Goal: Information Seeking & Learning: Check status

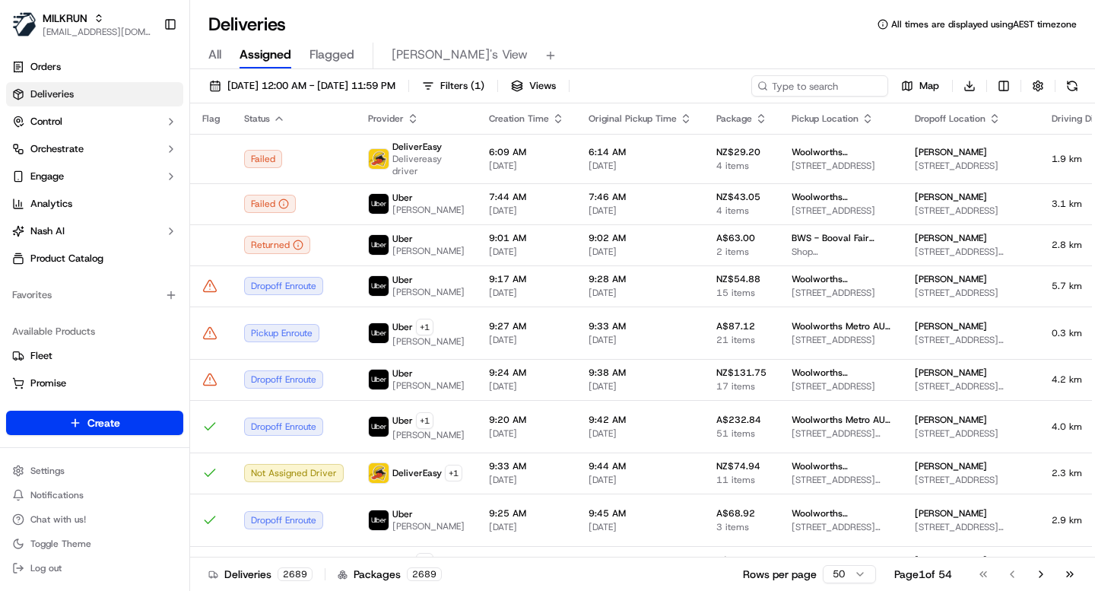
click at [515, 36] on div "All Assigned Flagged Mimi's View" at bounding box center [642, 52] width 905 height 33
click at [792, 93] on input at bounding box center [797, 85] width 182 height 21
click at [484, 85] on span "Filters ( 1 )" at bounding box center [462, 86] width 44 height 14
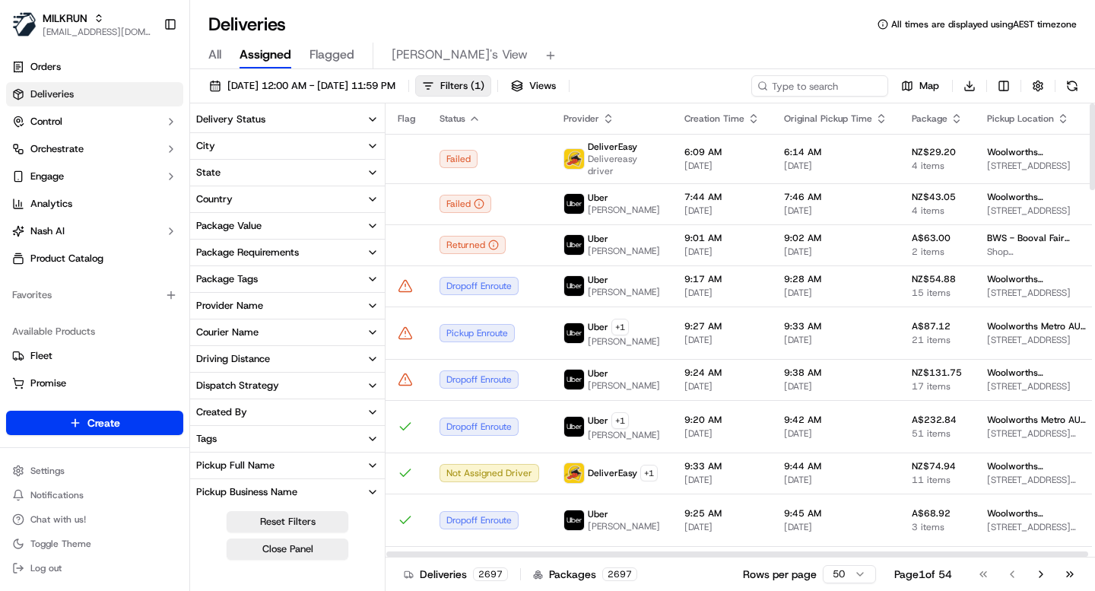
click at [246, 201] on button "Country" at bounding box center [287, 199] width 195 height 26
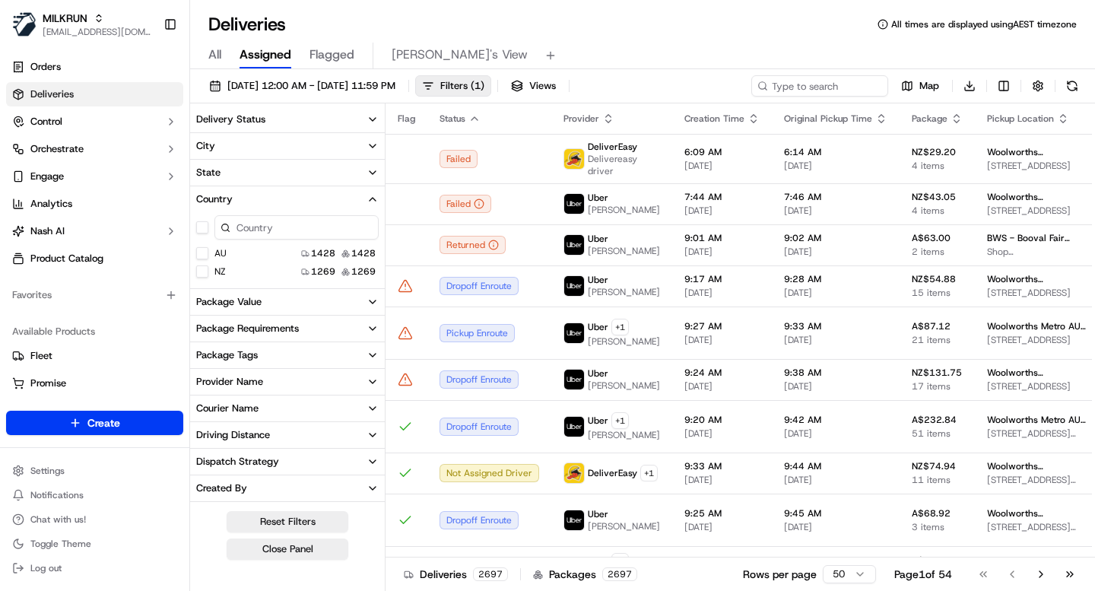
click at [203, 272] on button "NZ" at bounding box center [202, 271] width 12 height 12
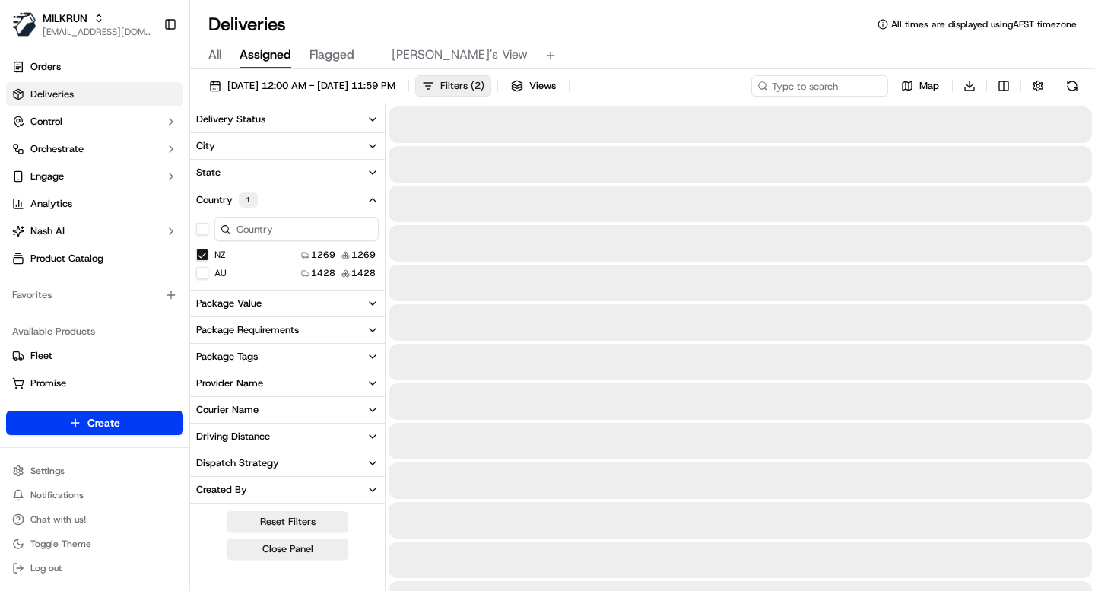
click at [341, 202] on button "Country 1" at bounding box center [287, 199] width 195 height 27
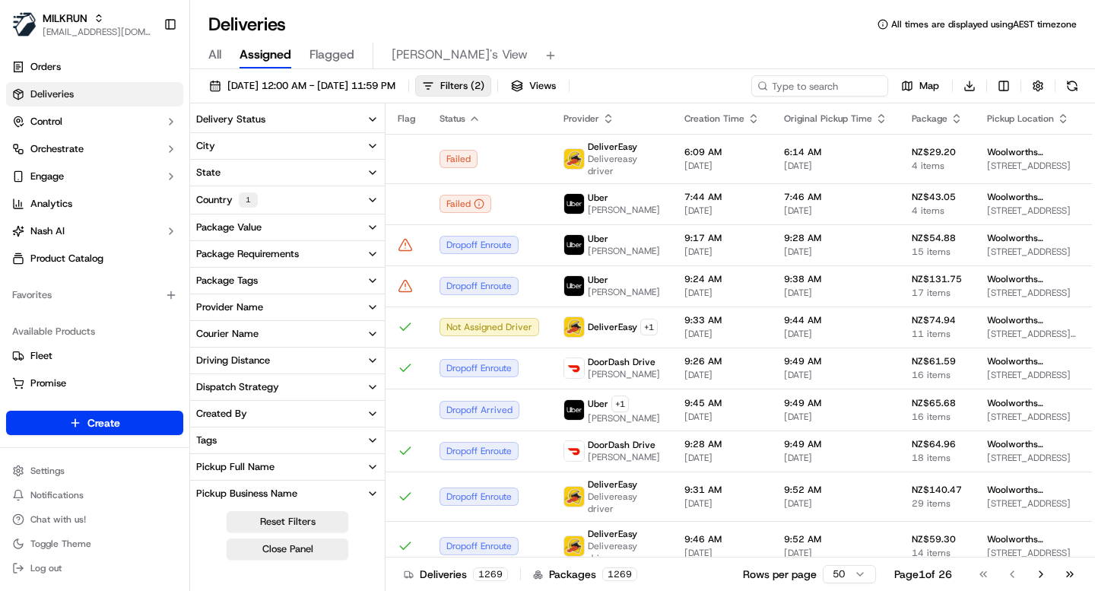
click at [354, 201] on button "Country 1" at bounding box center [287, 199] width 195 height 27
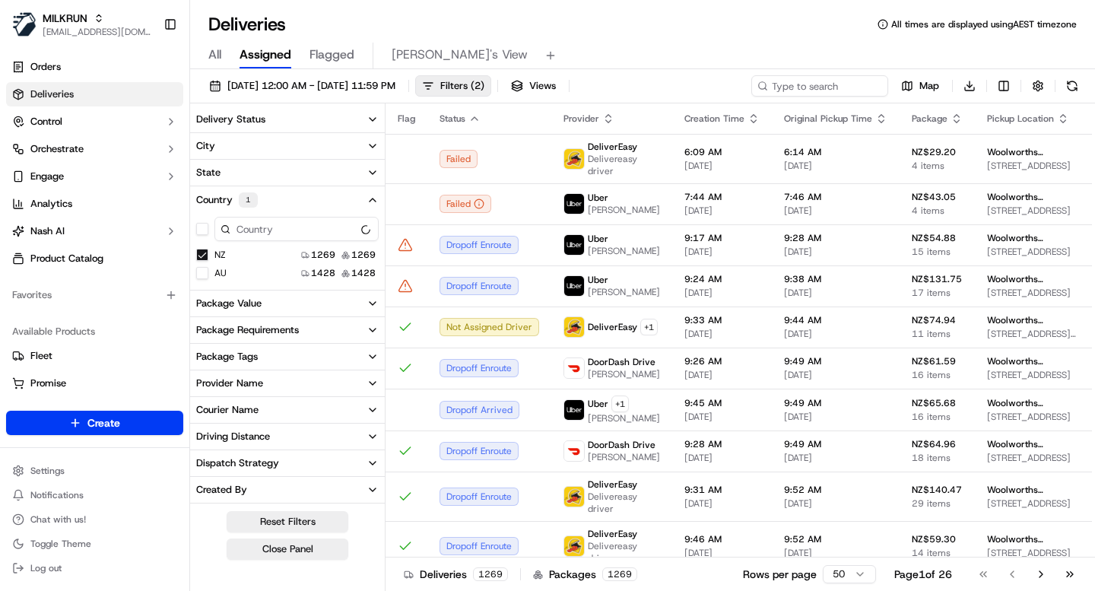
click at [354, 201] on button "Country 1" at bounding box center [287, 199] width 195 height 27
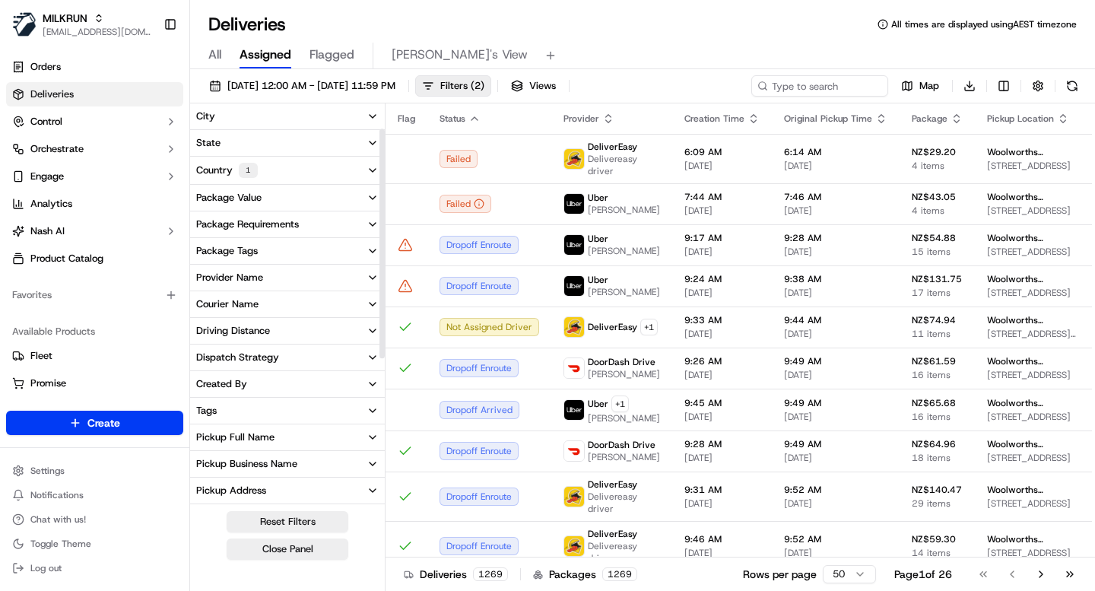
scroll to position [39, 0]
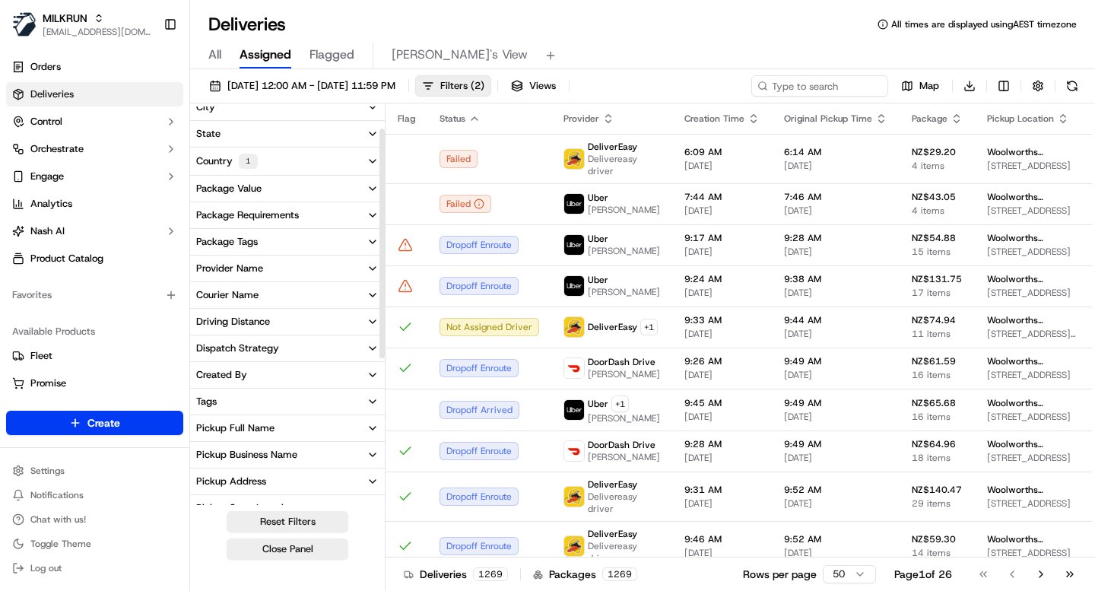
click at [361, 268] on button "Provider Name" at bounding box center [287, 268] width 195 height 26
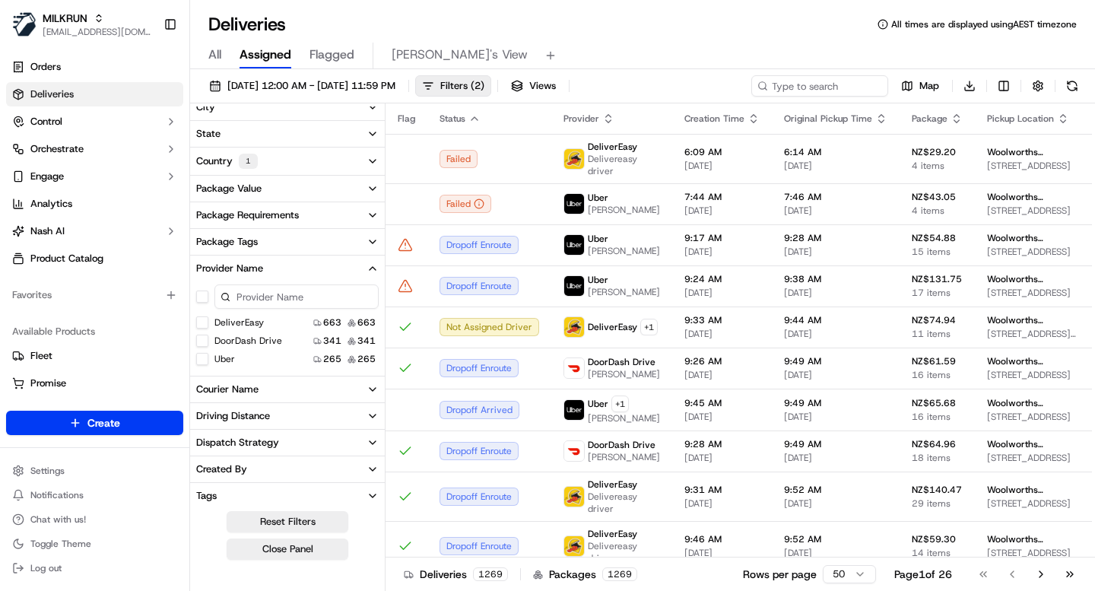
click at [203, 322] on button "DeliverEasy" at bounding box center [202, 322] width 12 height 12
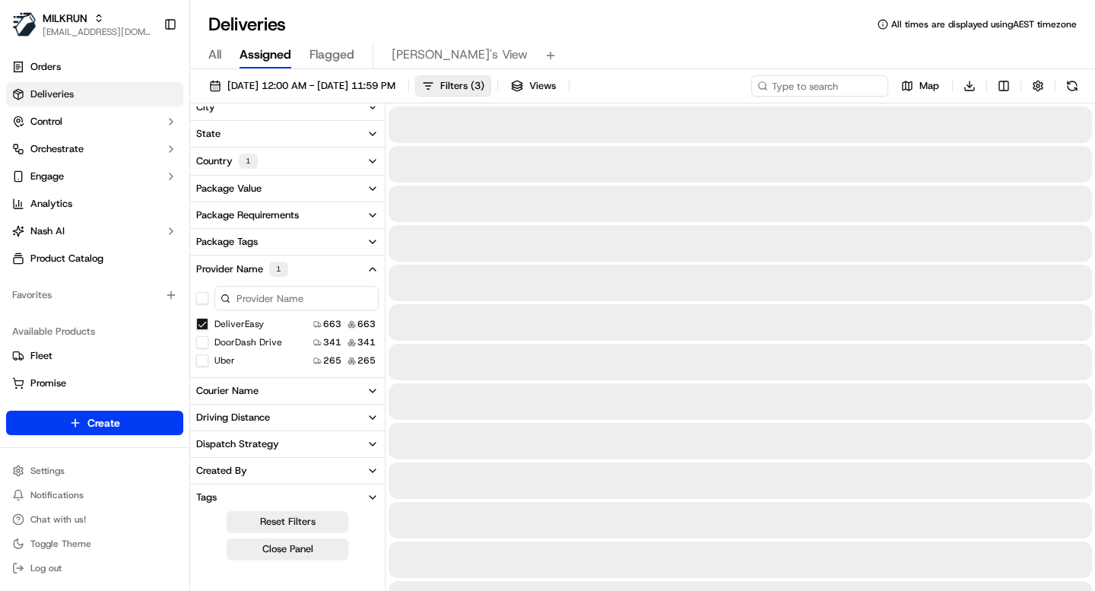
click at [203, 322] on button "DeliverEasy" at bounding box center [202, 324] width 12 height 12
click at [202, 341] on Drive "DoorDash Drive" at bounding box center [202, 341] width 12 height 12
click at [203, 366] on div "Uber 265 265" at bounding box center [287, 360] width 195 height 15
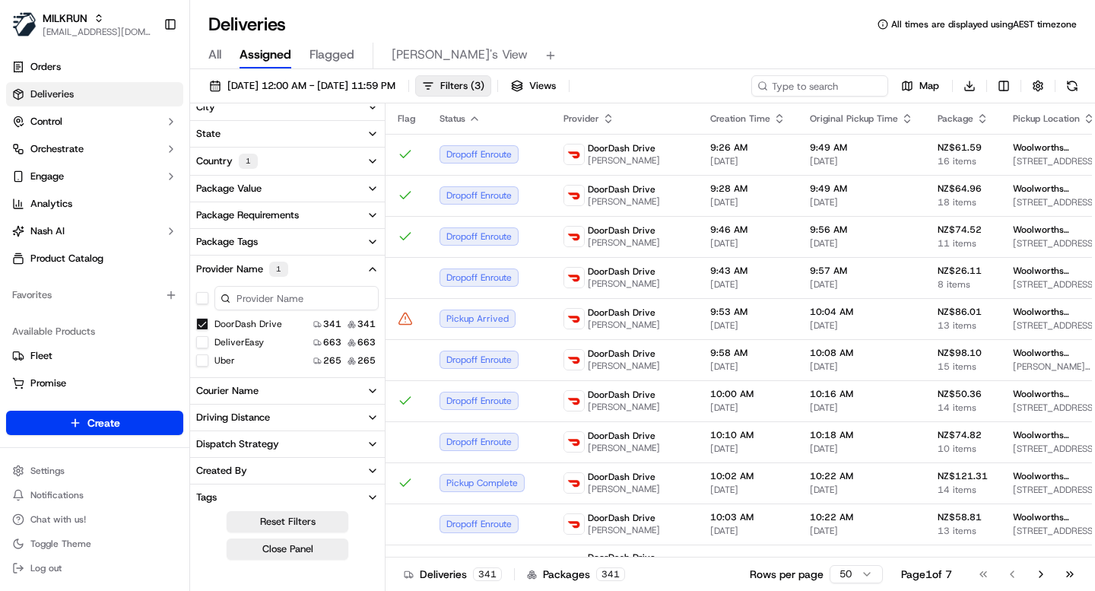
click at [205, 360] on button "Uber" at bounding box center [202, 360] width 12 height 12
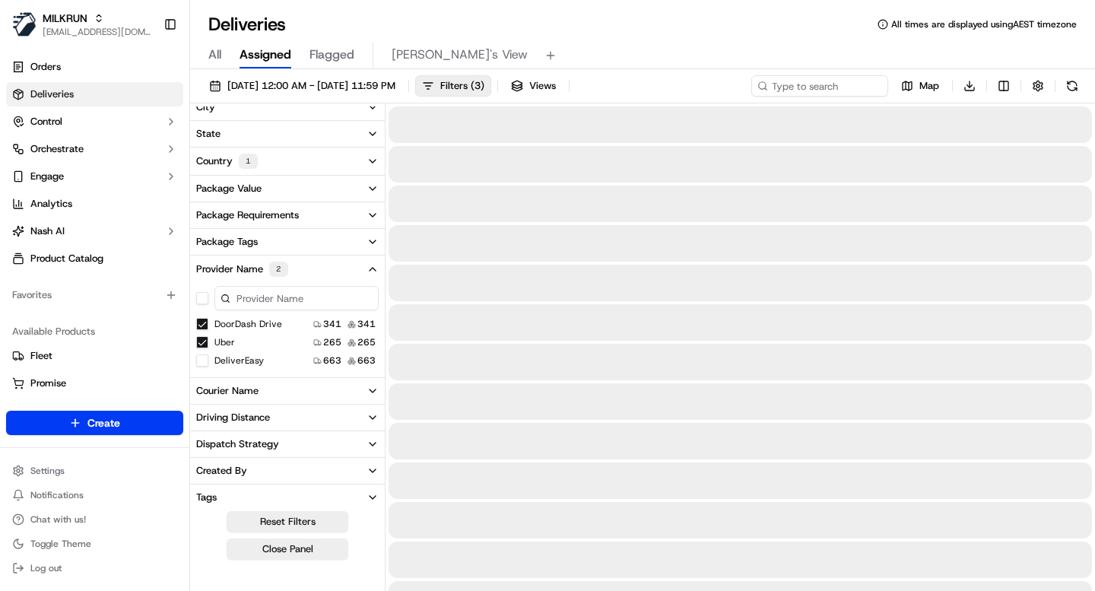
click at [341, 266] on button "Provider Name 2" at bounding box center [287, 268] width 195 height 27
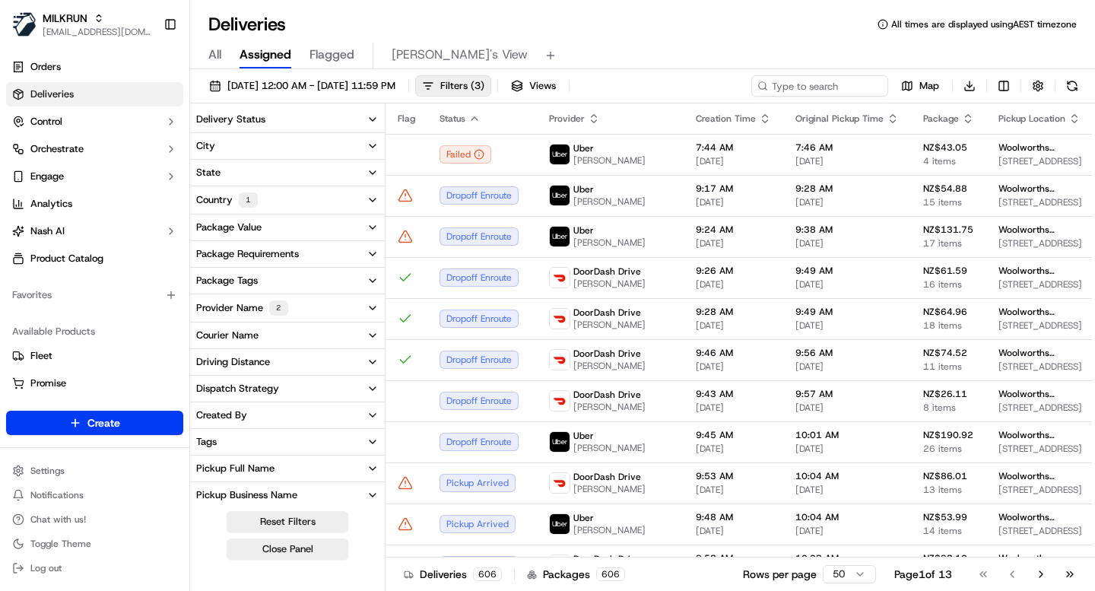
click at [276, 123] on button "Delivery Status" at bounding box center [287, 119] width 195 height 26
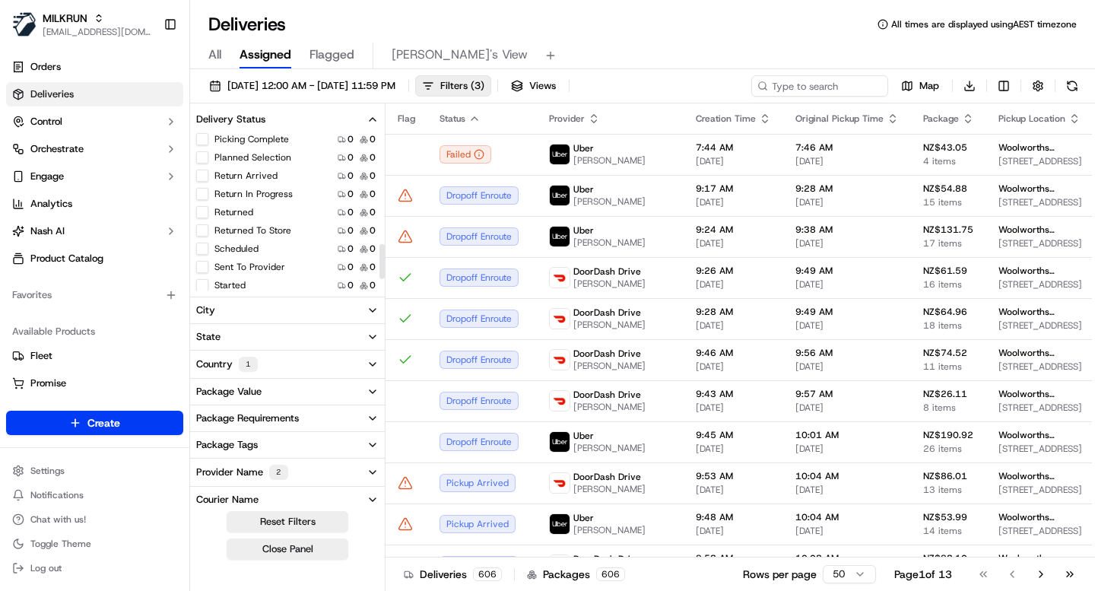
scroll to position [548, 0]
click at [205, 209] on button "Returned" at bounding box center [202, 209] width 12 height 12
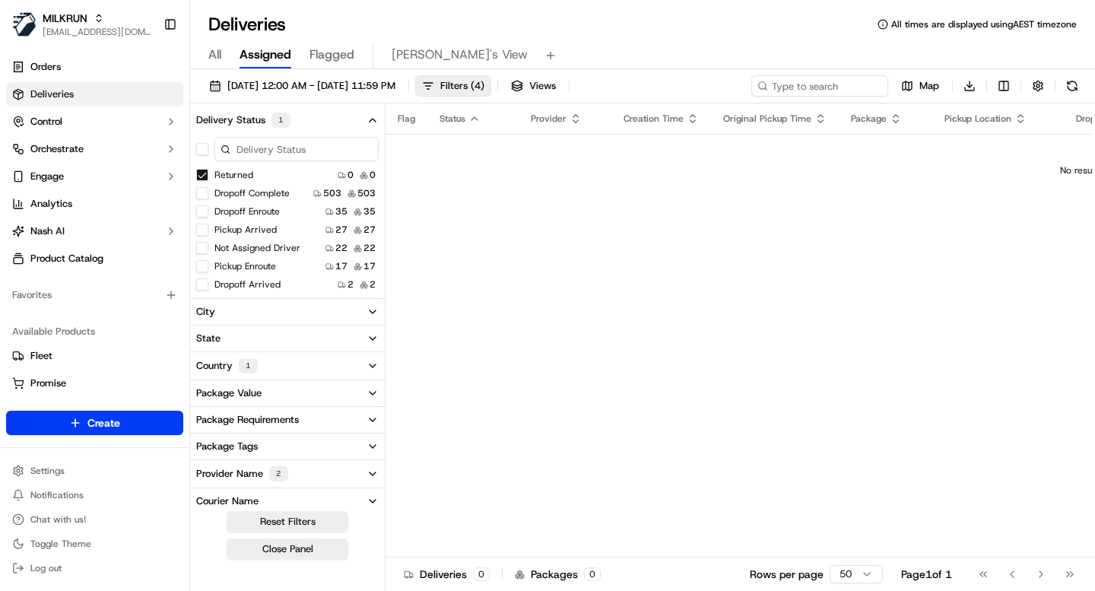
click at [360, 114] on button "Delivery Status 1" at bounding box center [287, 119] width 195 height 27
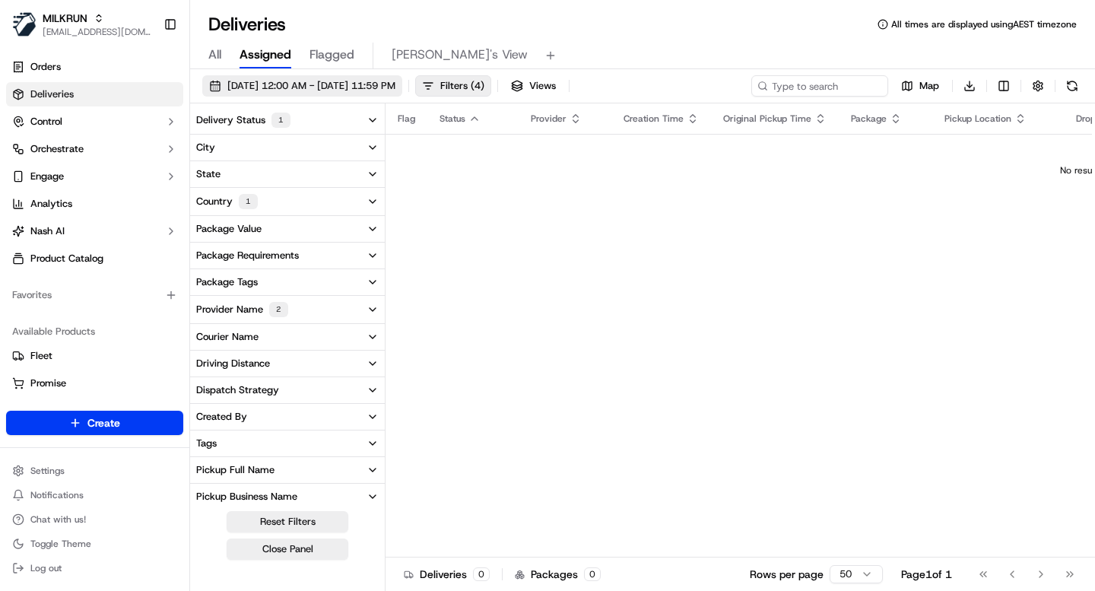
click at [395, 81] on span "16/09/2025 12:00 AM - 23/09/2025 11:59 PM" at bounding box center [311, 86] width 168 height 14
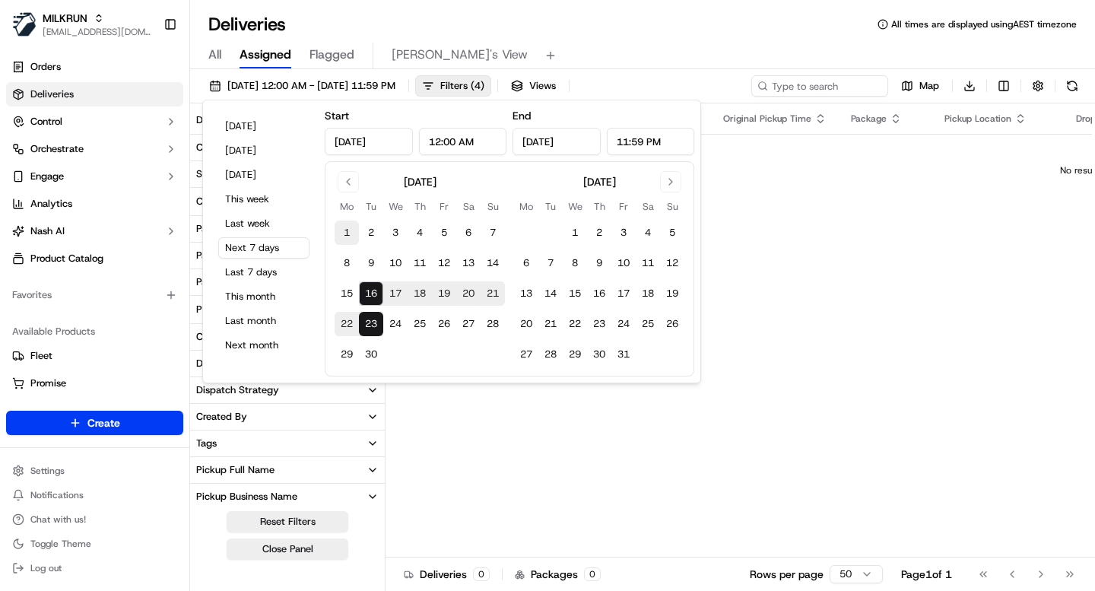
click at [345, 233] on button "1" at bounding box center [347, 232] width 24 height 24
type input "Sep 1, 2025"
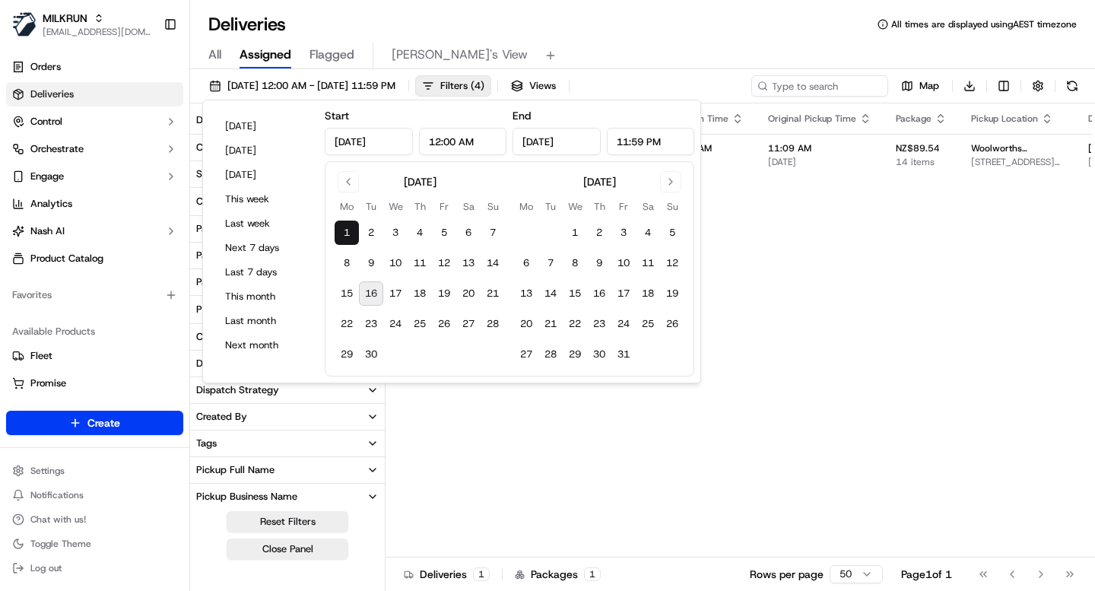
click at [376, 304] on button "16" at bounding box center [371, 293] width 24 height 24
type input "Sep 16, 2025"
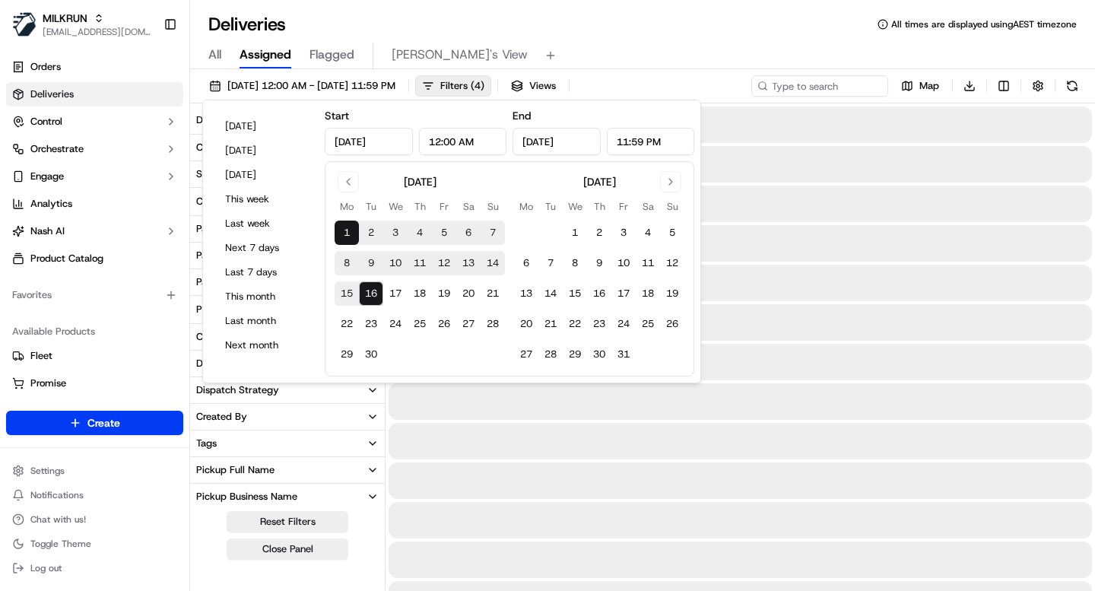
click at [664, 33] on div "Deliveries All times are displayed using AEST timezone" at bounding box center [642, 24] width 905 height 24
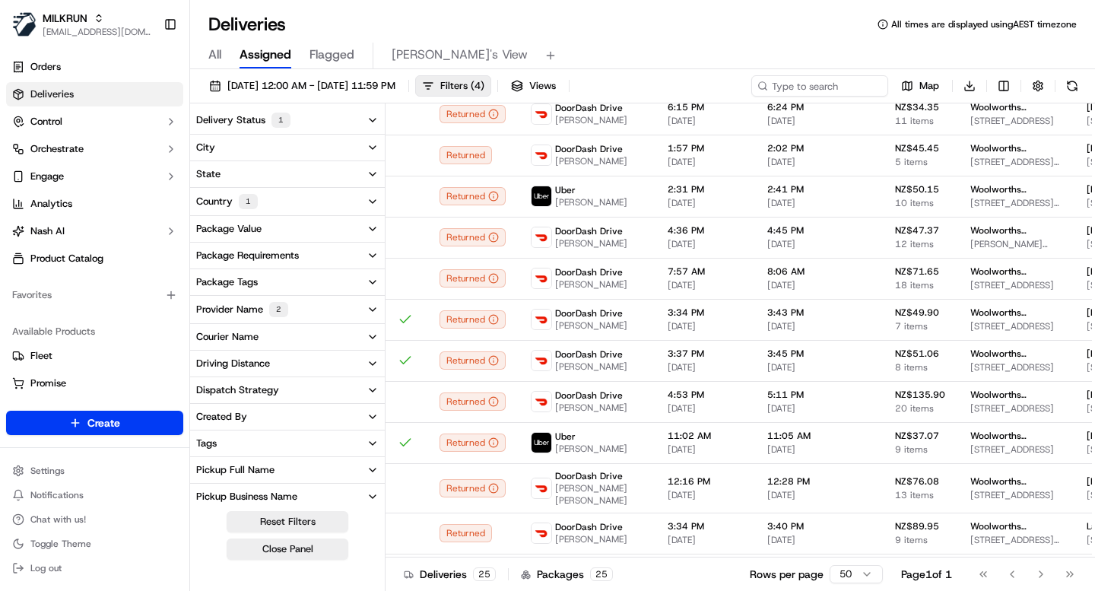
scroll to position [614, 0]
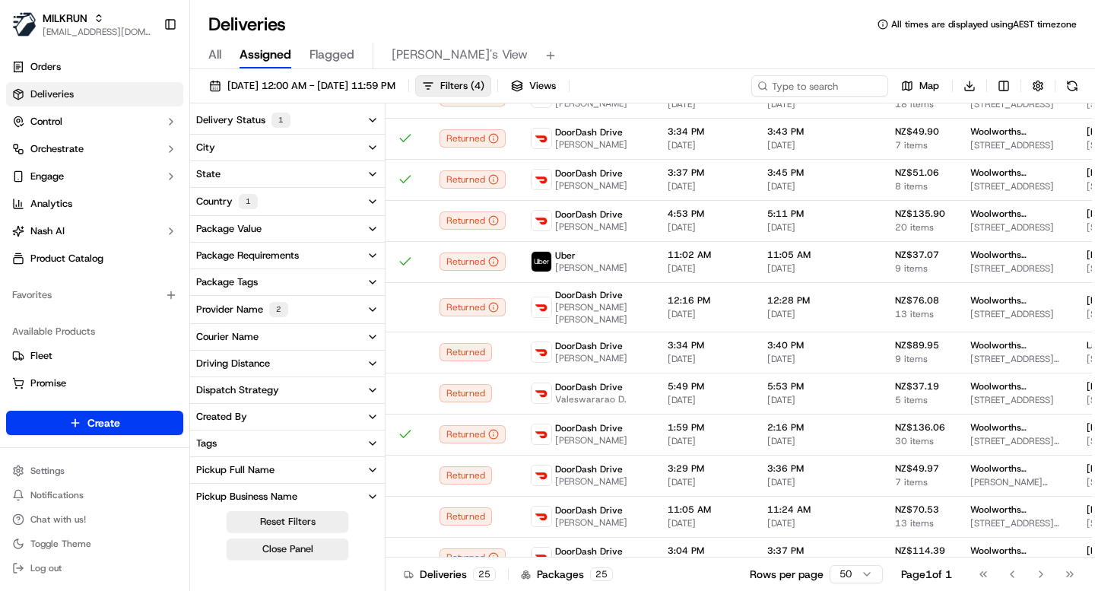
click at [288, 259] on div "Package Requirements" at bounding box center [247, 256] width 103 height 14
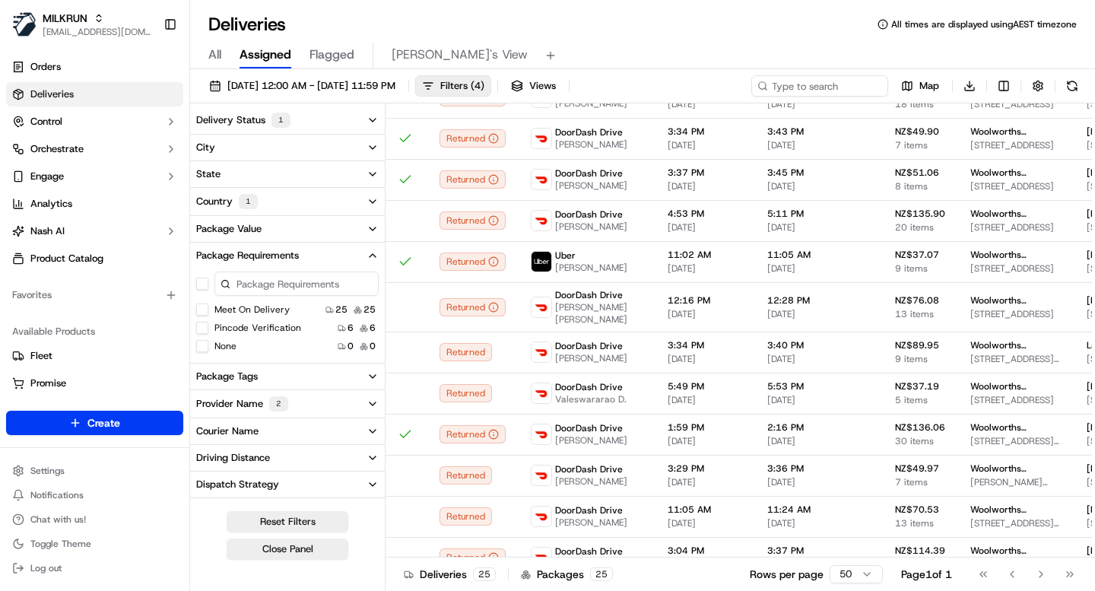
click at [202, 309] on button "Meet On Delivery" at bounding box center [202, 309] width 12 height 12
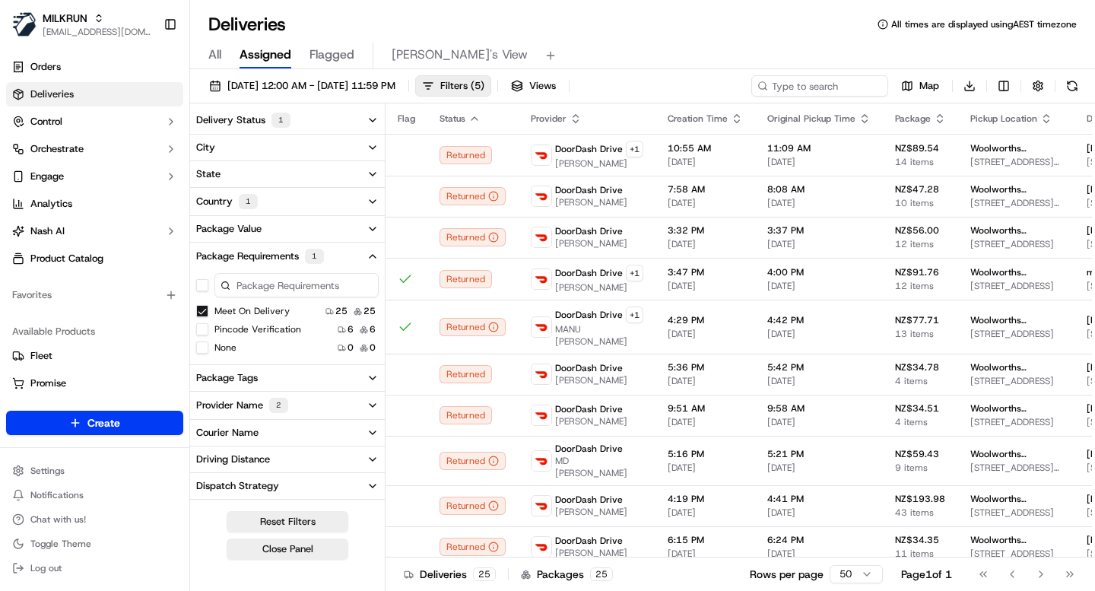
click at [363, 256] on button "Package Requirements 1" at bounding box center [287, 256] width 195 height 27
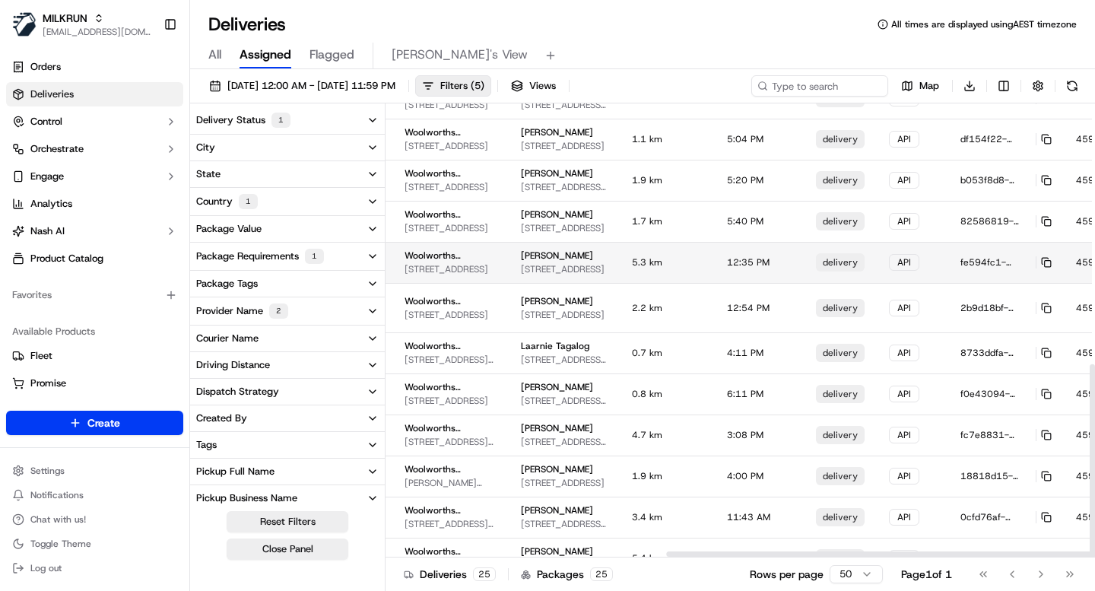
scroll to position [613, 687]
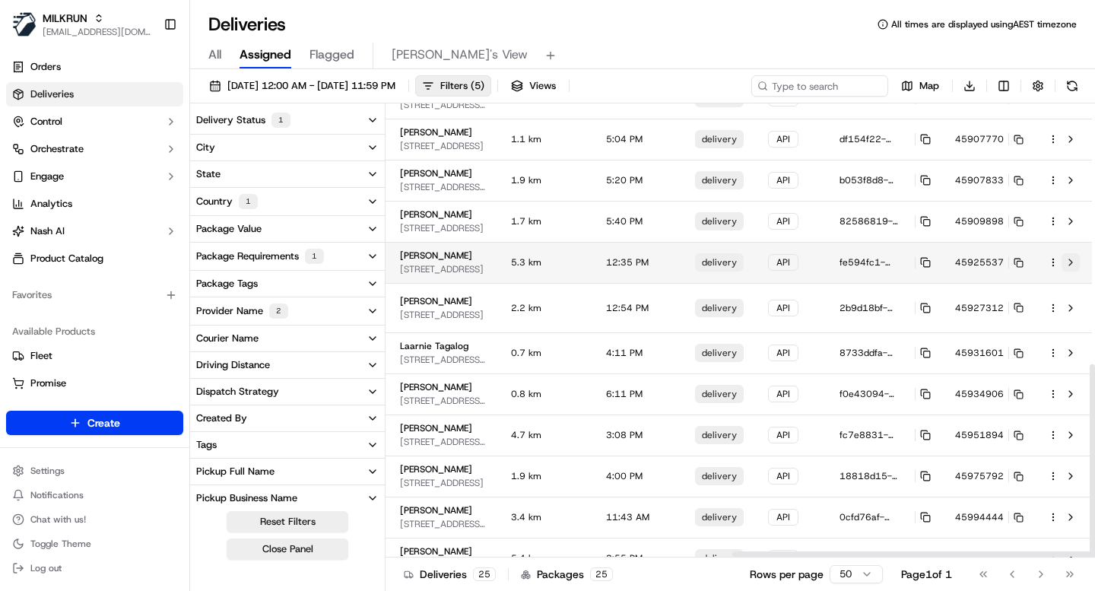
click at [1070, 253] on button at bounding box center [1070, 262] width 18 height 18
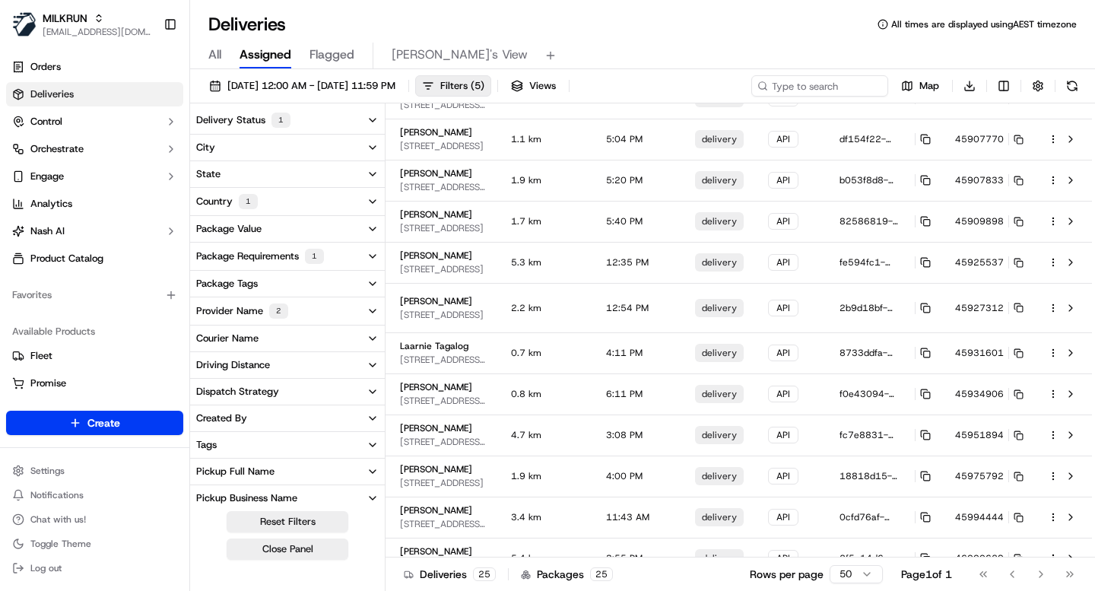
click at [588, 33] on div "Deliveries All times are displayed using AEST timezone" at bounding box center [642, 24] width 905 height 24
click at [484, 84] on span "Filters ( 5 )" at bounding box center [462, 86] width 44 height 14
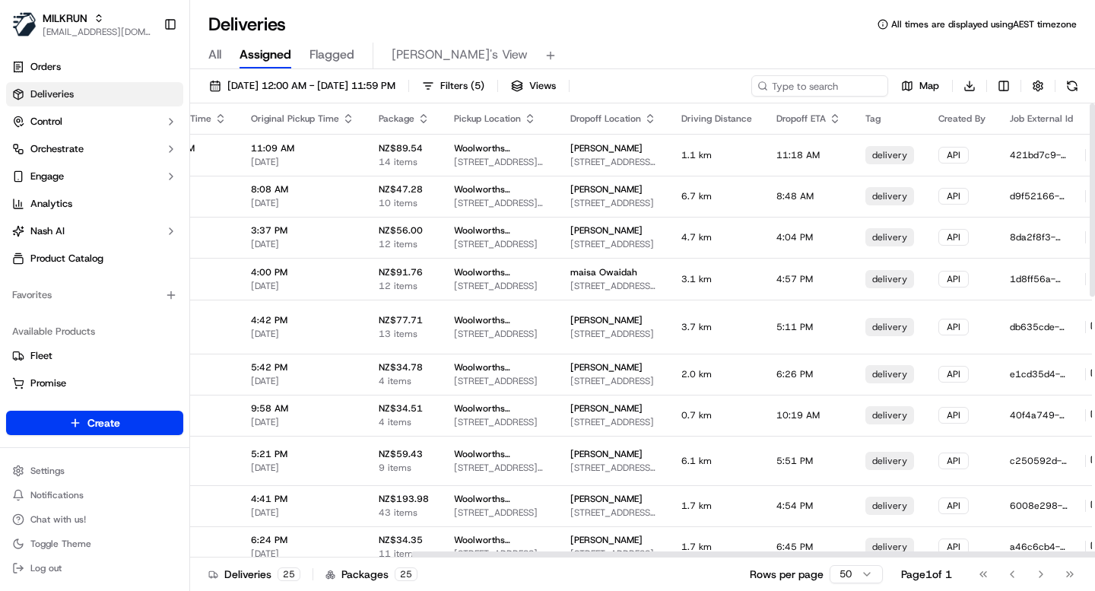
scroll to position [0, 342]
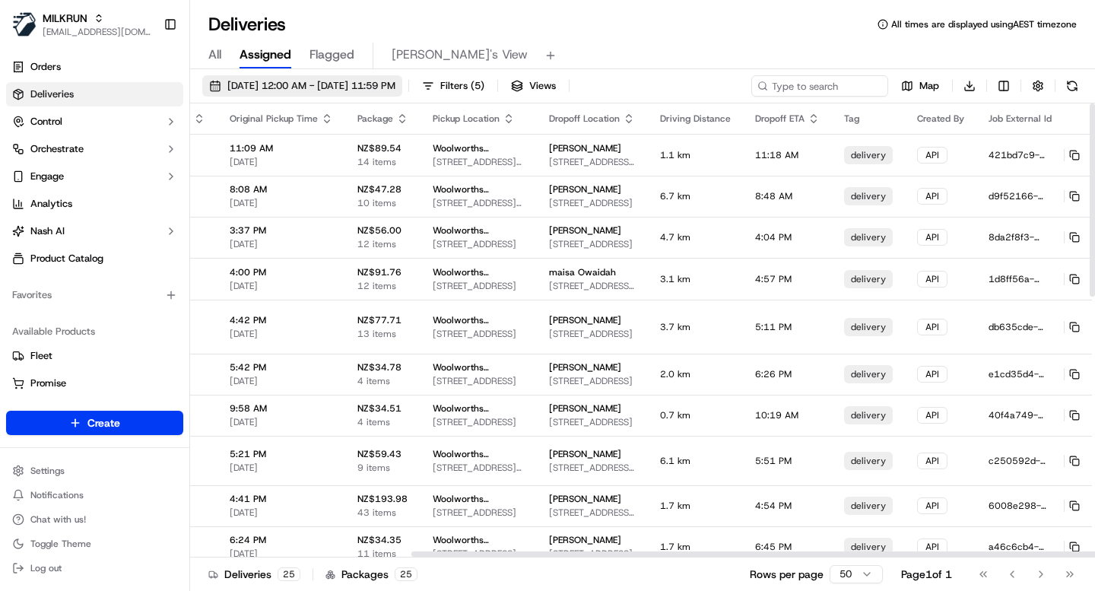
click at [395, 85] on span "01/09/2025 12:00 AM - 16/09/2025 11:59 PM" at bounding box center [311, 86] width 168 height 14
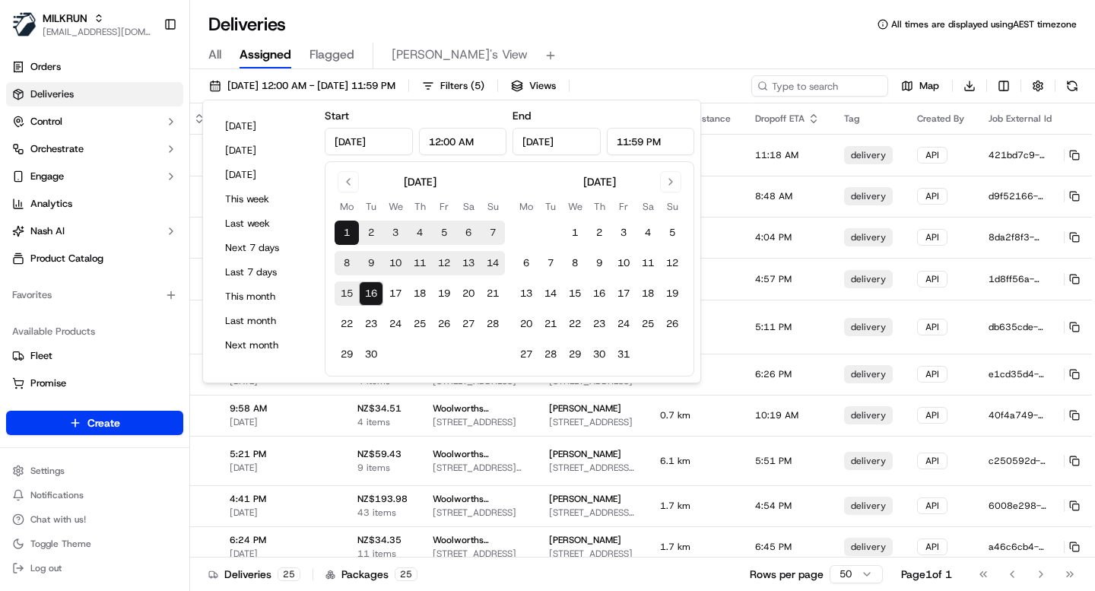
click at [347, 291] on button "15" at bounding box center [347, 293] width 24 height 24
type input "Sep 15, 2025"
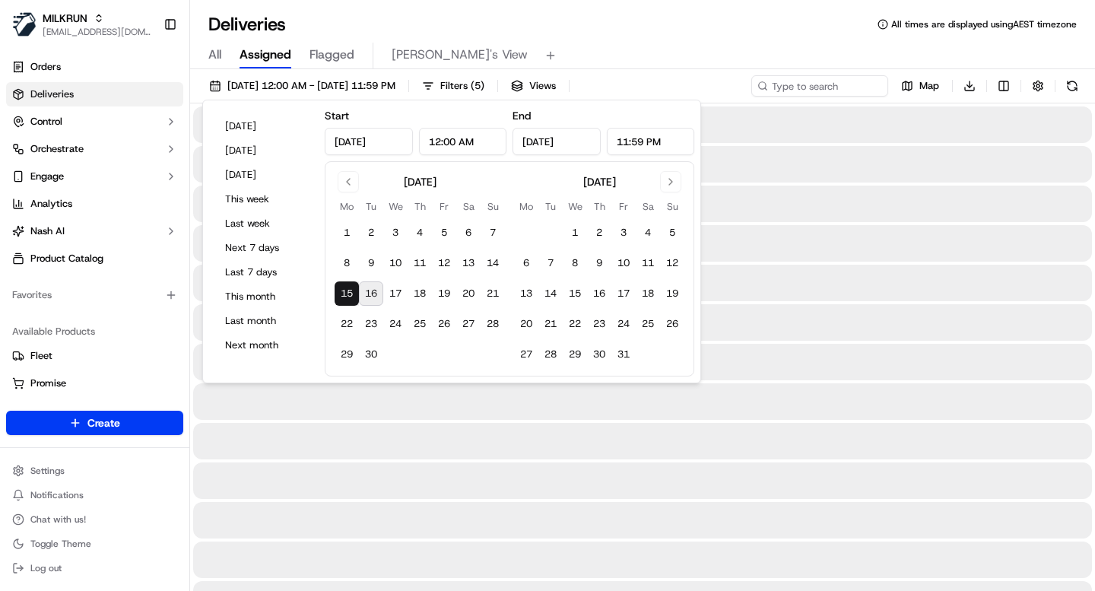
click at [369, 292] on button "16" at bounding box center [371, 293] width 24 height 24
type input "Sep 16, 2025"
click at [648, 32] on div "Deliveries All times are displayed using AEST timezone" at bounding box center [642, 24] width 905 height 24
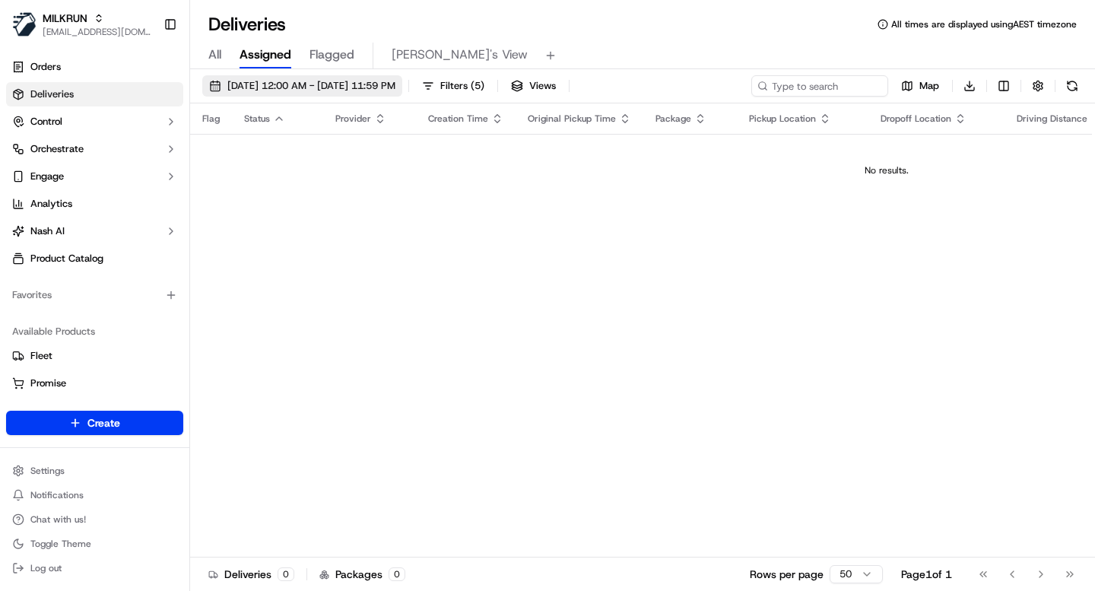
click at [395, 87] on span "15/09/2025 12:00 AM - 16/09/2025 11:59 PM" at bounding box center [311, 86] width 168 height 14
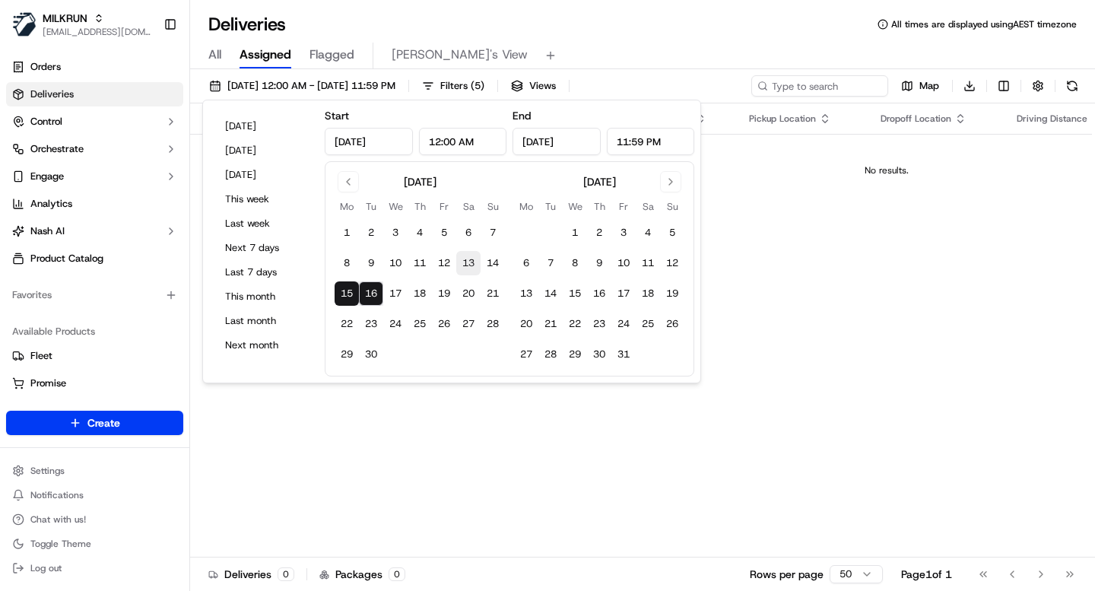
click at [463, 264] on button "13" at bounding box center [468, 263] width 24 height 24
type input "Sep 13, 2025"
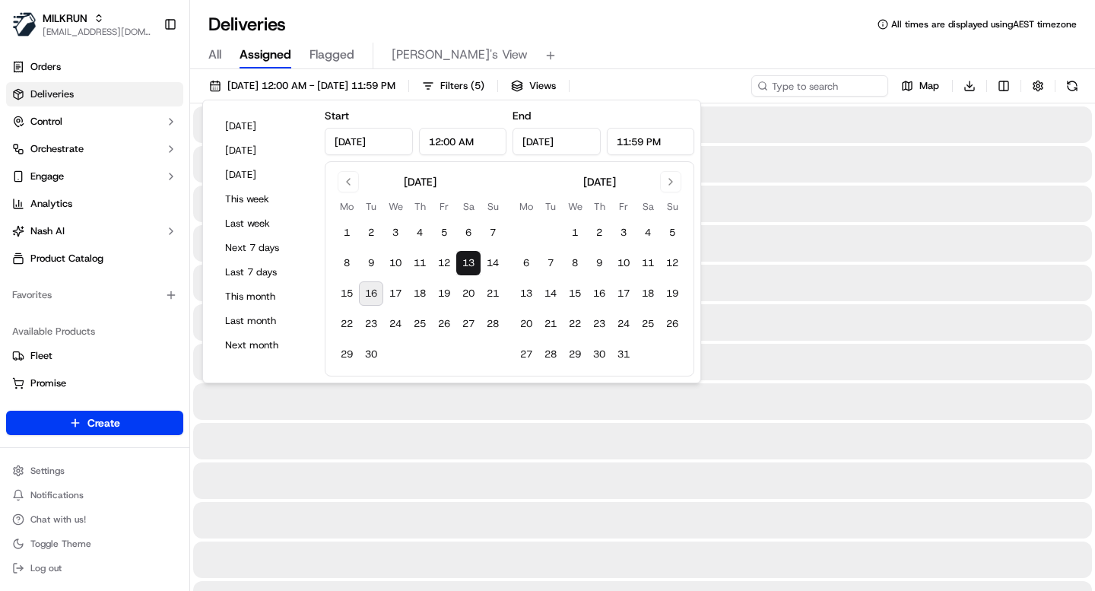
click at [377, 293] on button "16" at bounding box center [371, 293] width 24 height 24
type input "Sep 16, 2025"
click at [668, 24] on div "Deliveries All times are displayed using AEST timezone" at bounding box center [642, 24] width 905 height 24
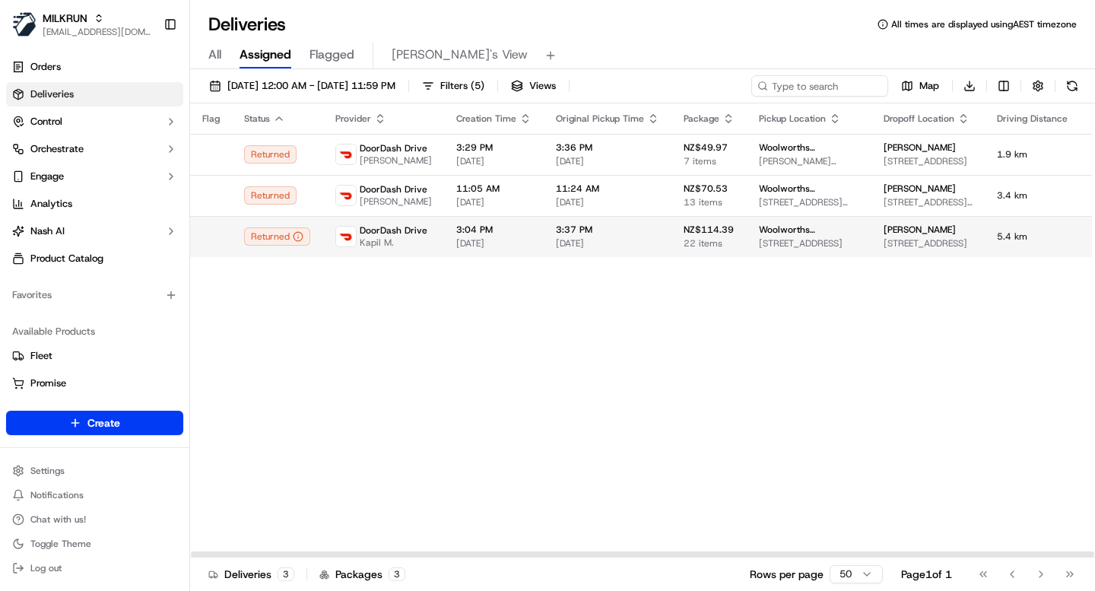
click at [517, 239] on span "14/09/2025" at bounding box center [493, 243] width 75 height 12
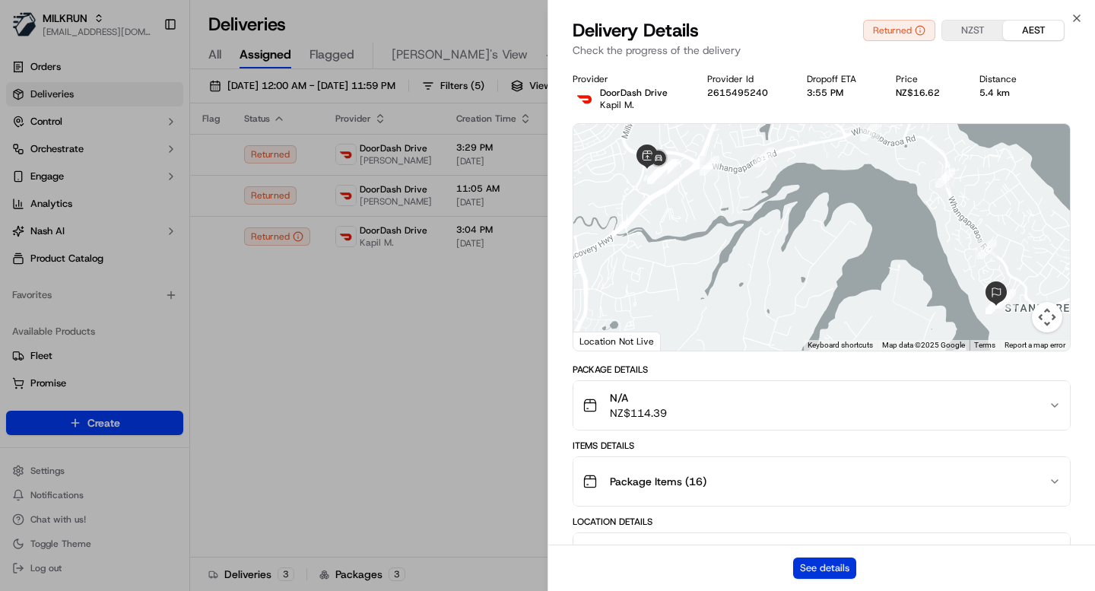
click at [828, 572] on button "See details" at bounding box center [824, 567] width 63 height 21
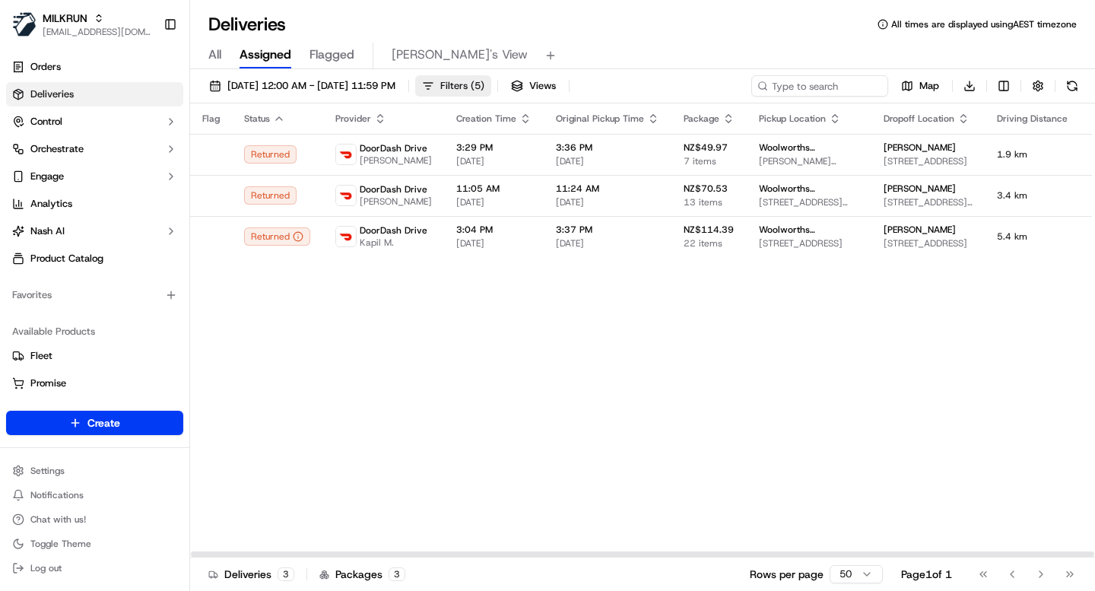
click at [484, 84] on span "Filters ( 5 )" at bounding box center [462, 86] width 44 height 14
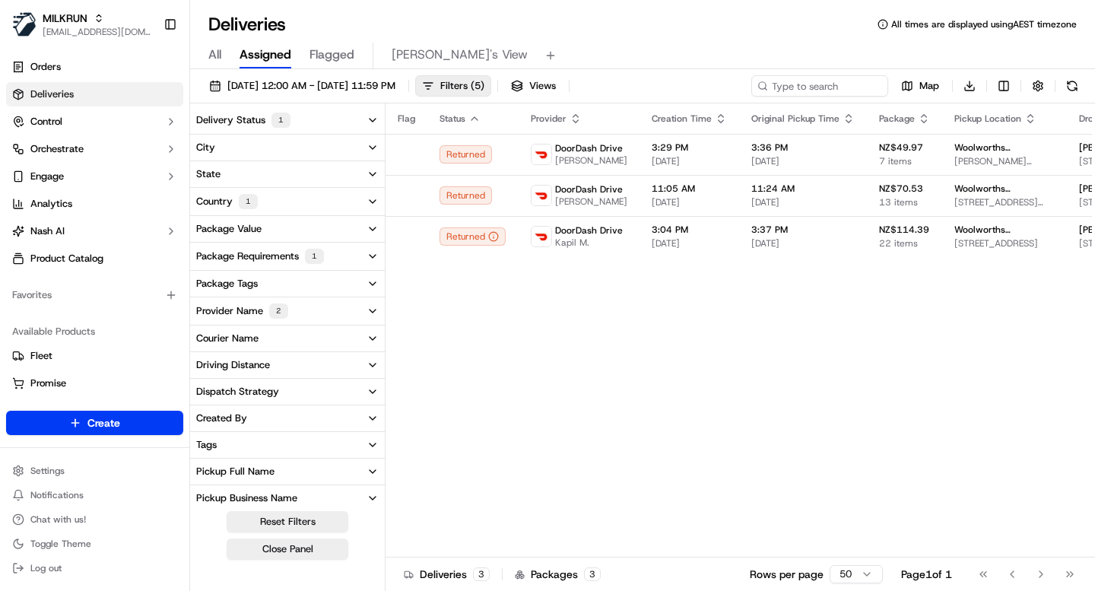
click at [240, 312] on div "Provider Name 2" at bounding box center [242, 310] width 92 height 15
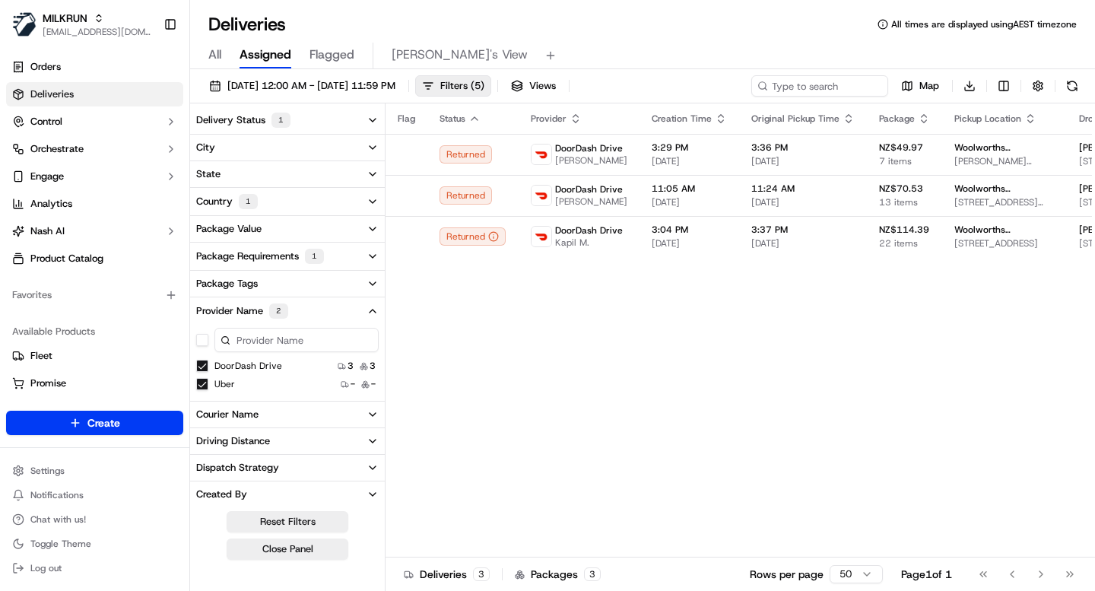
click at [282, 258] on div "Package Requirements 1" at bounding box center [260, 256] width 128 height 15
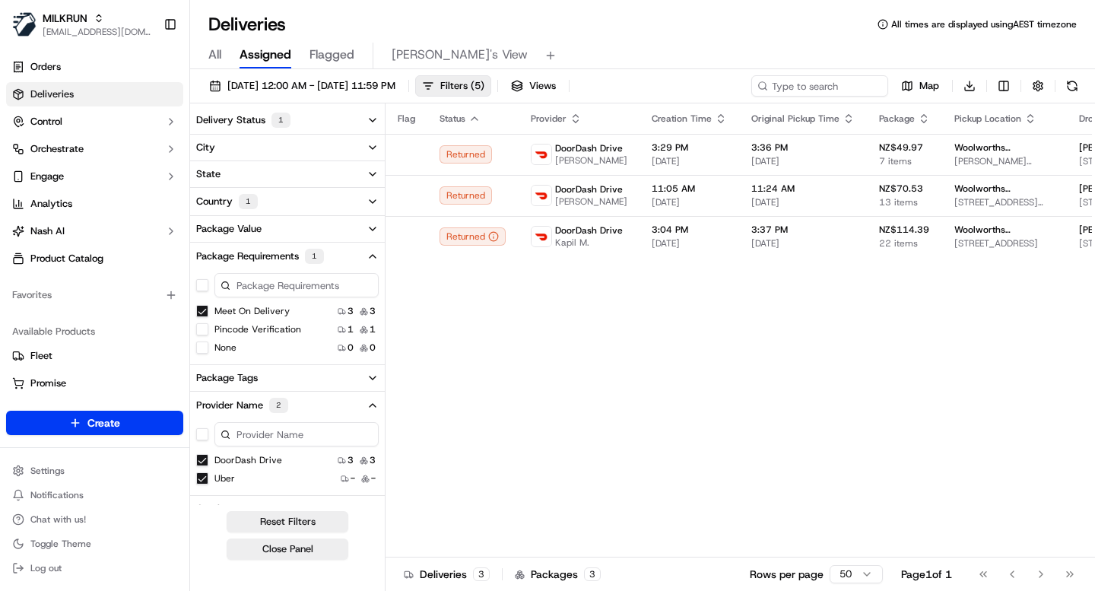
click at [282, 258] on div "Package Requirements 1" at bounding box center [260, 256] width 128 height 15
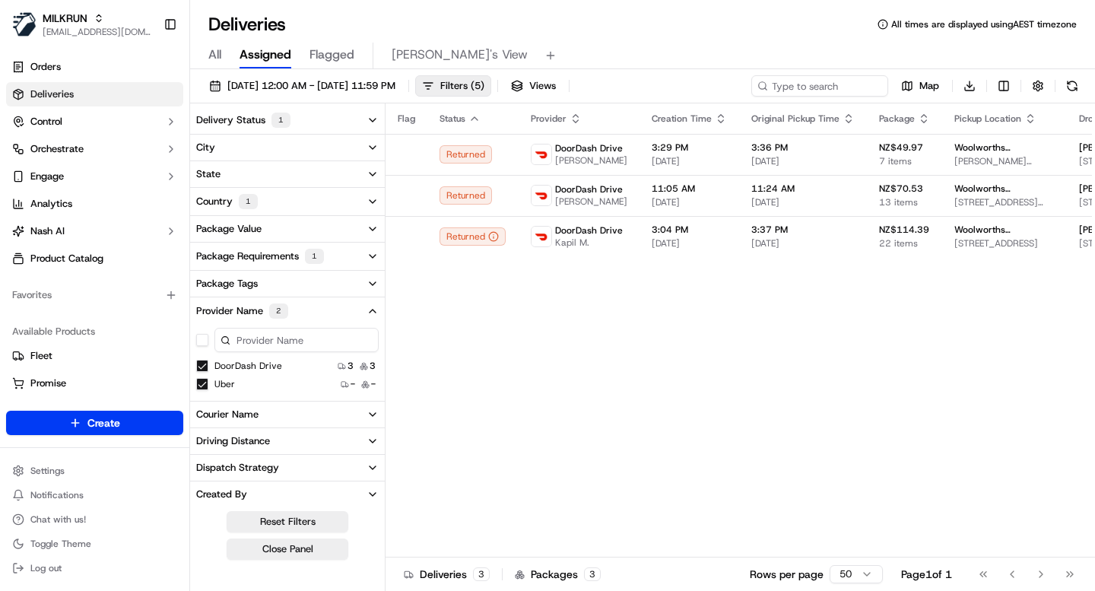
click at [243, 306] on div "Provider Name 2" at bounding box center [242, 310] width 92 height 15
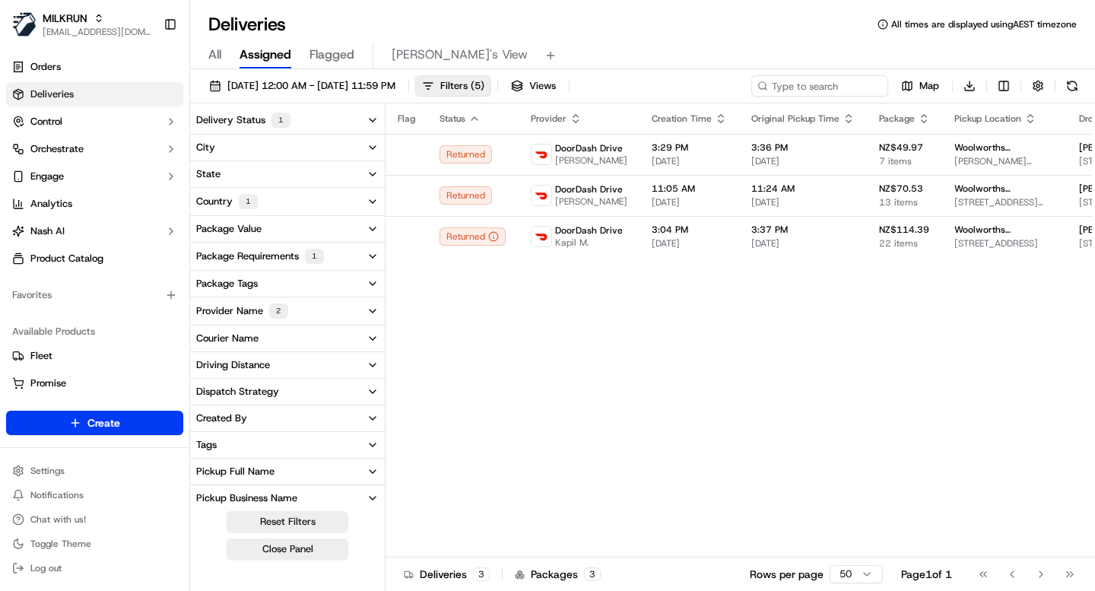
click at [296, 203] on button "Country 1" at bounding box center [287, 201] width 195 height 27
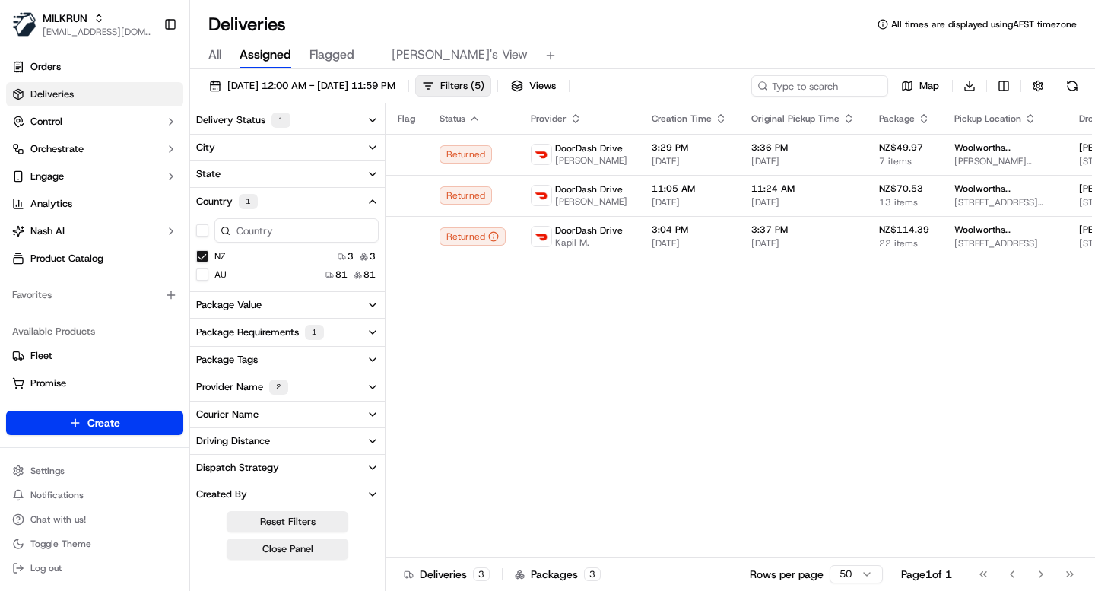
click at [303, 203] on button "Country 1" at bounding box center [287, 201] width 195 height 27
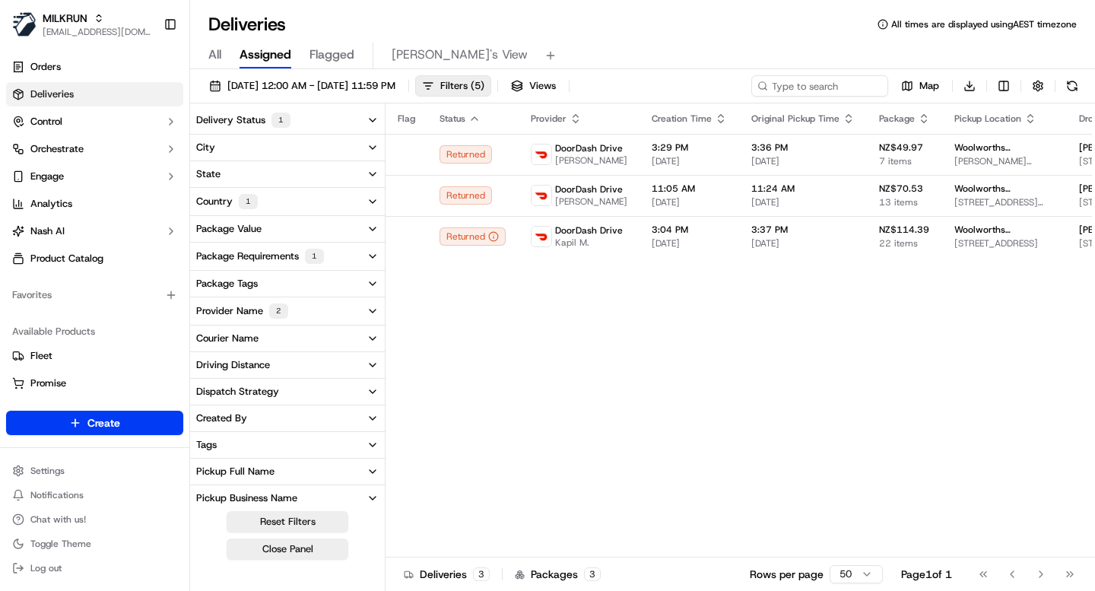
click at [303, 203] on button "Country 1" at bounding box center [287, 201] width 195 height 27
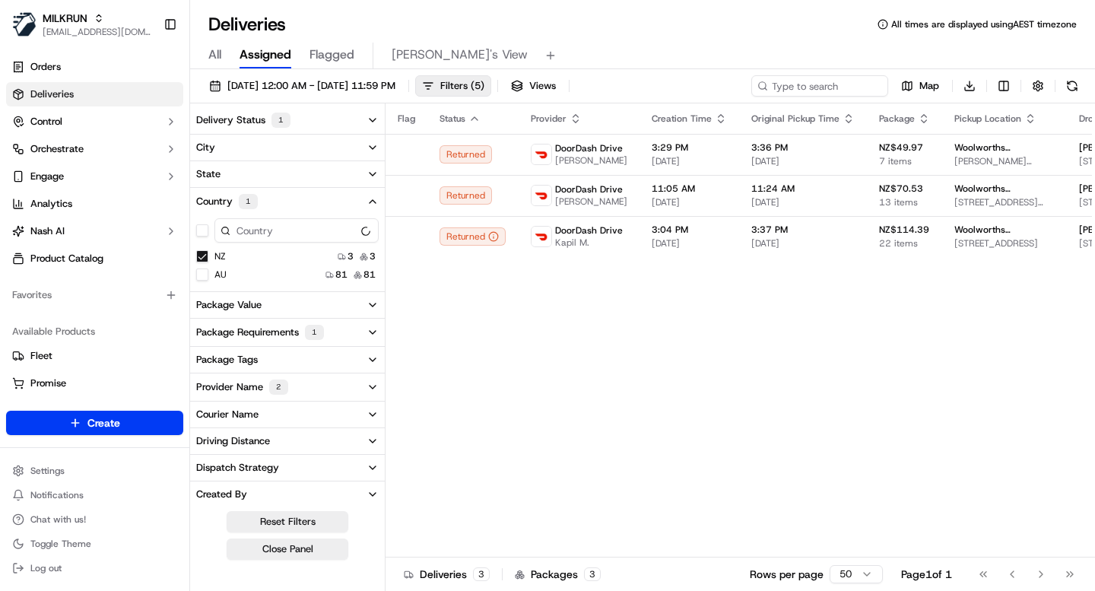
click at [203, 274] on button "AU" at bounding box center [202, 274] width 12 height 12
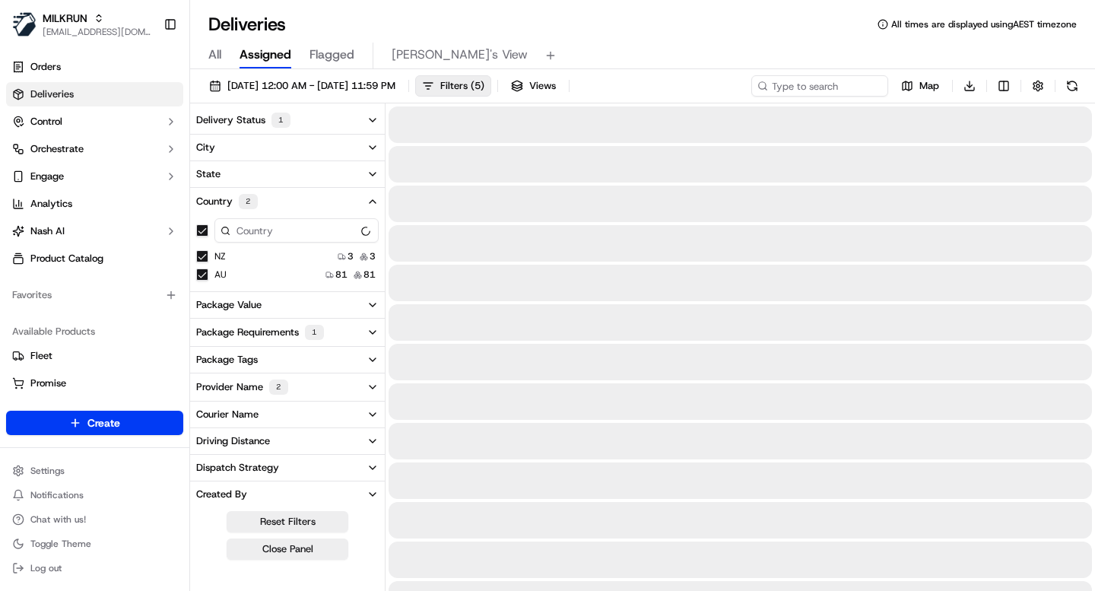
click at [201, 254] on button "NZ" at bounding box center [202, 256] width 12 height 12
click at [300, 199] on button "Country 1" at bounding box center [287, 201] width 195 height 27
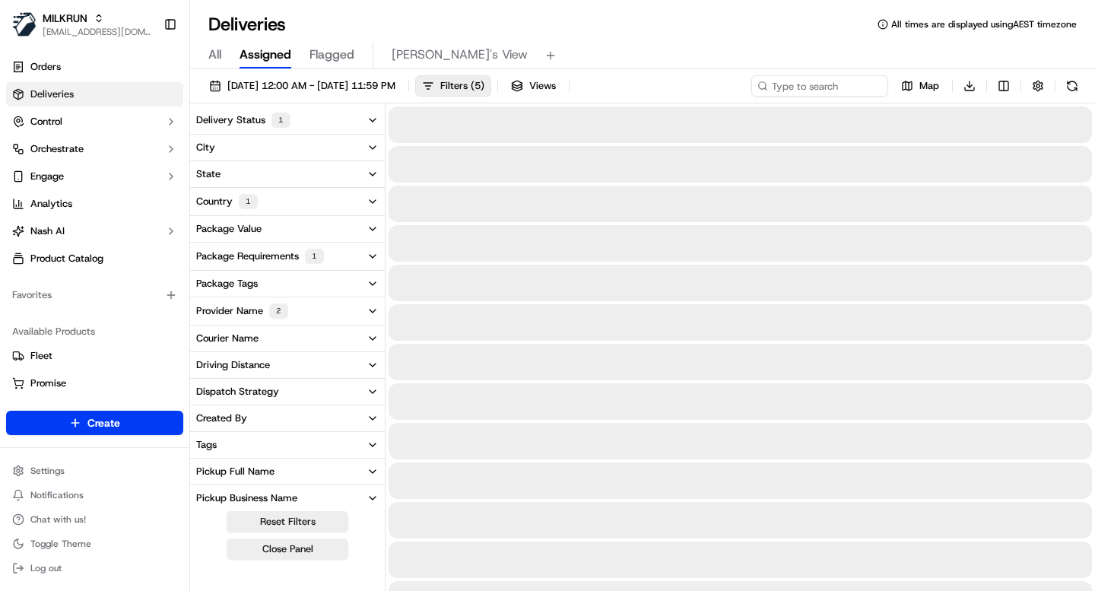
click at [317, 120] on button "Delivery Status 1" at bounding box center [287, 119] width 195 height 27
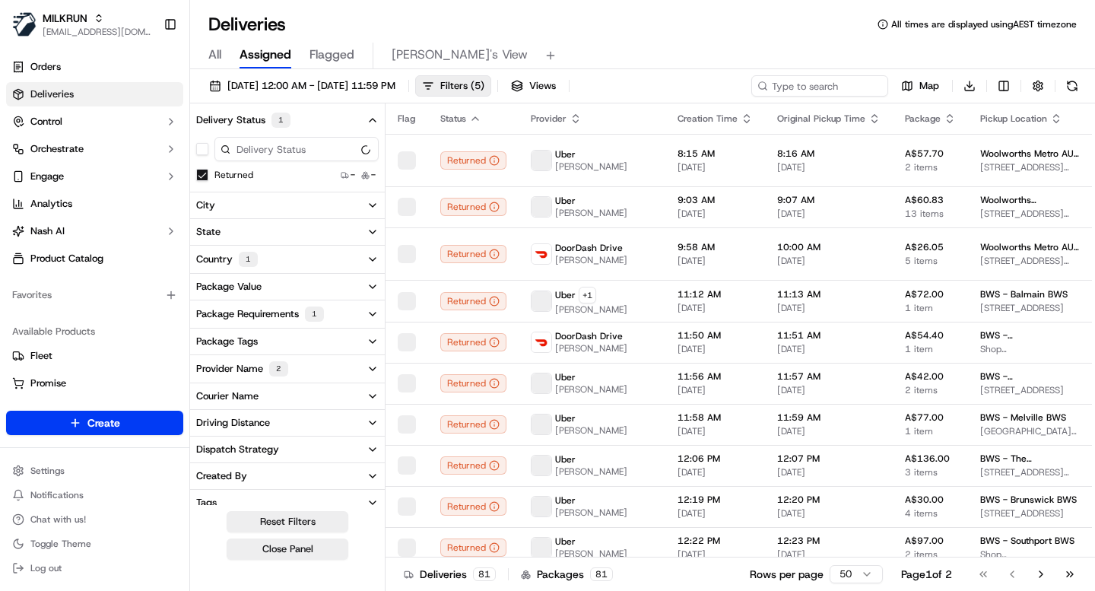
click at [319, 122] on button "Delivery Status 1" at bounding box center [287, 119] width 195 height 27
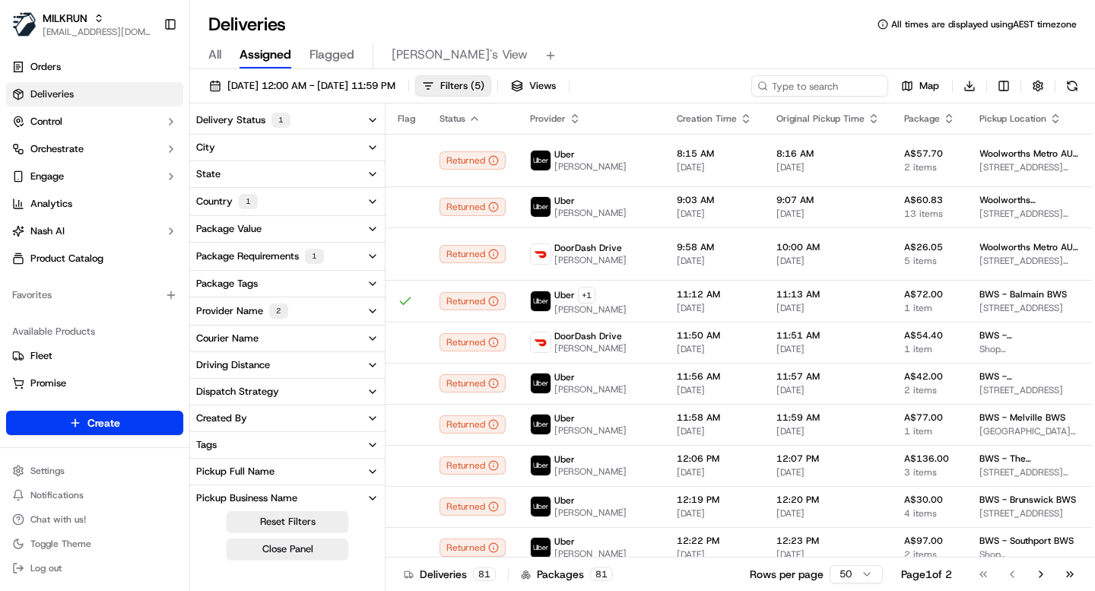
click at [255, 256] on div "Package Requirements 1" at bounding box center [260, 256] width 128 height 15
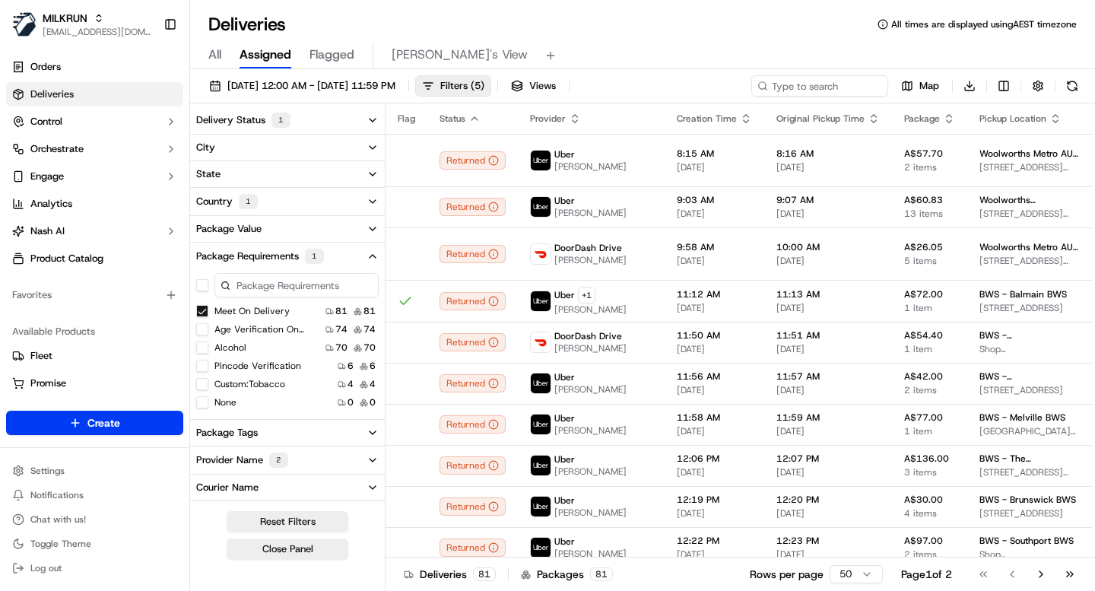
click at [276, 257] on div "Package Requirements 1" at bounding box center [260, 256] width 128 height 15
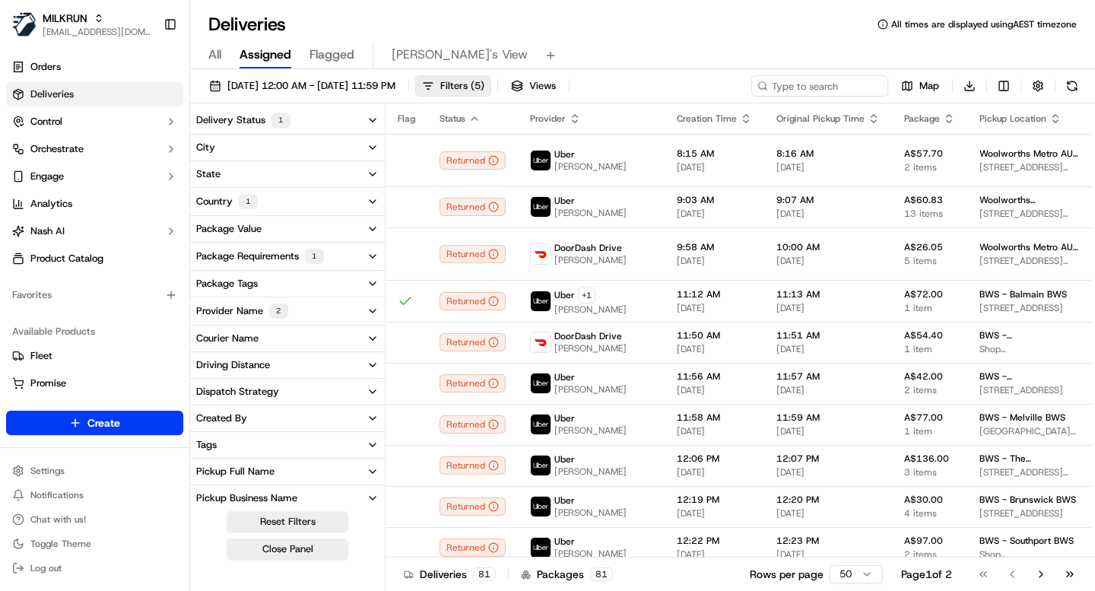
click at [249, 314] on div "Provider Name 2" at bounding box center [242, 310] width 92 height 15
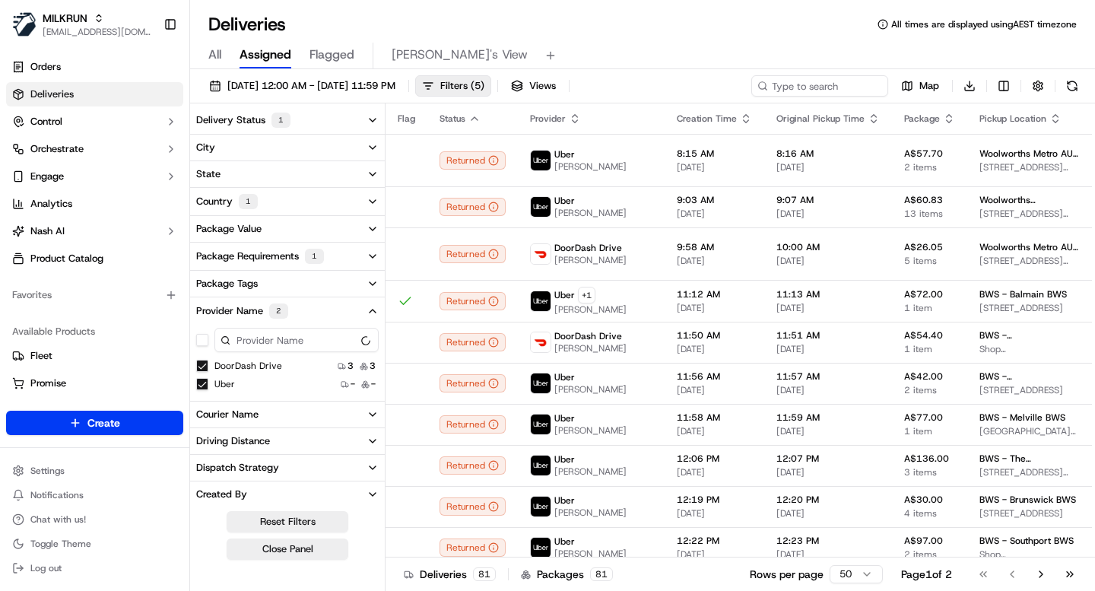
click at [249, 314] on div "Provider Name 2" at bounding box center [242, 310] width 92 height 15
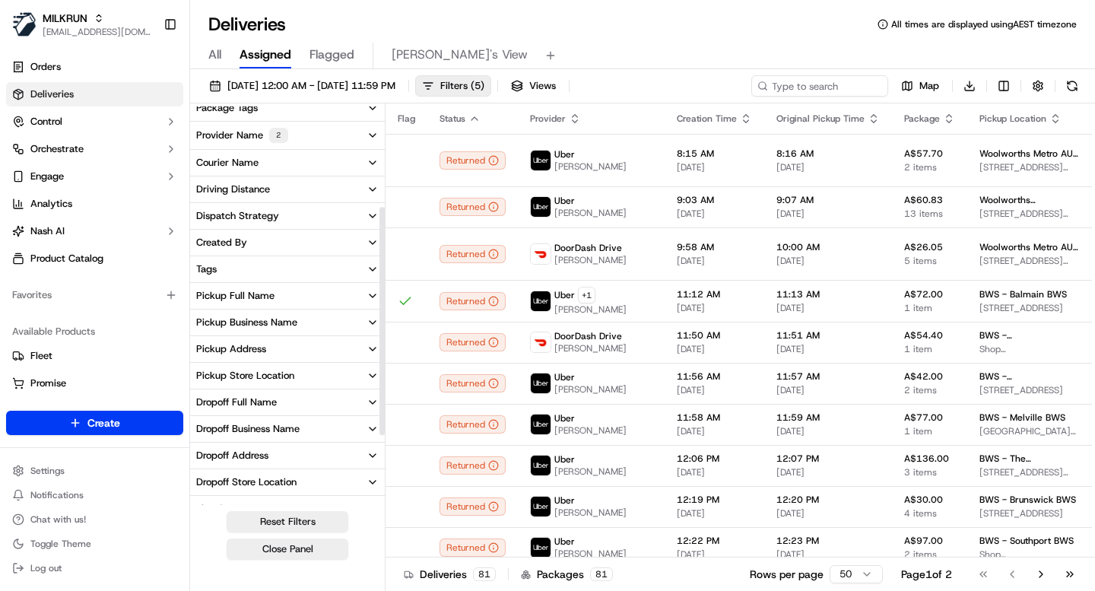
scroll to position [173, 0]
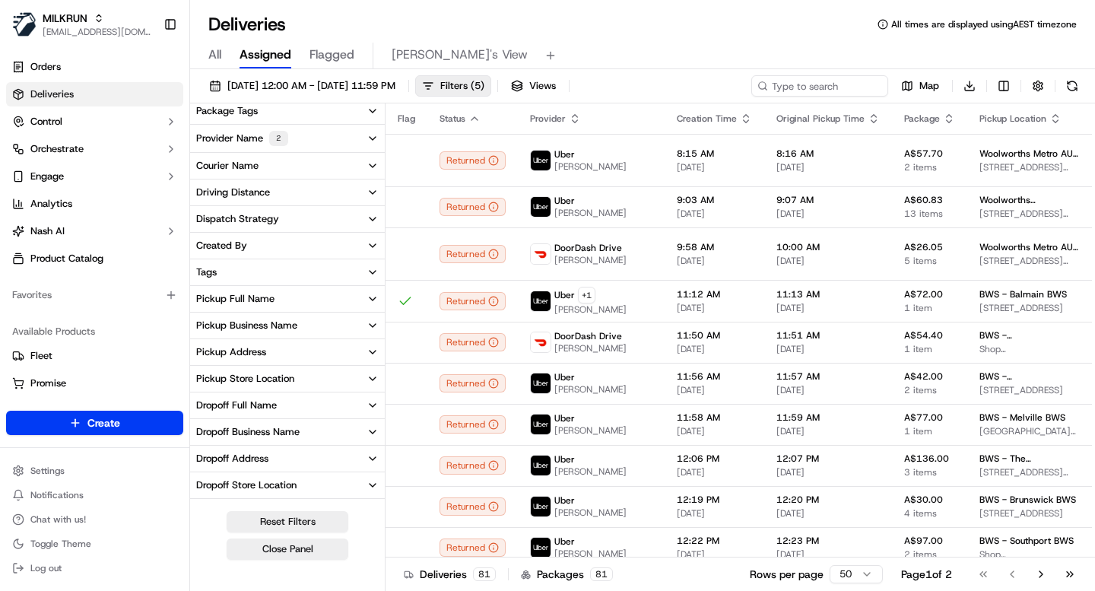
click at [250, 327] on div "Pickup Business Name" at bounding box center [246, 326] width 101 height 14
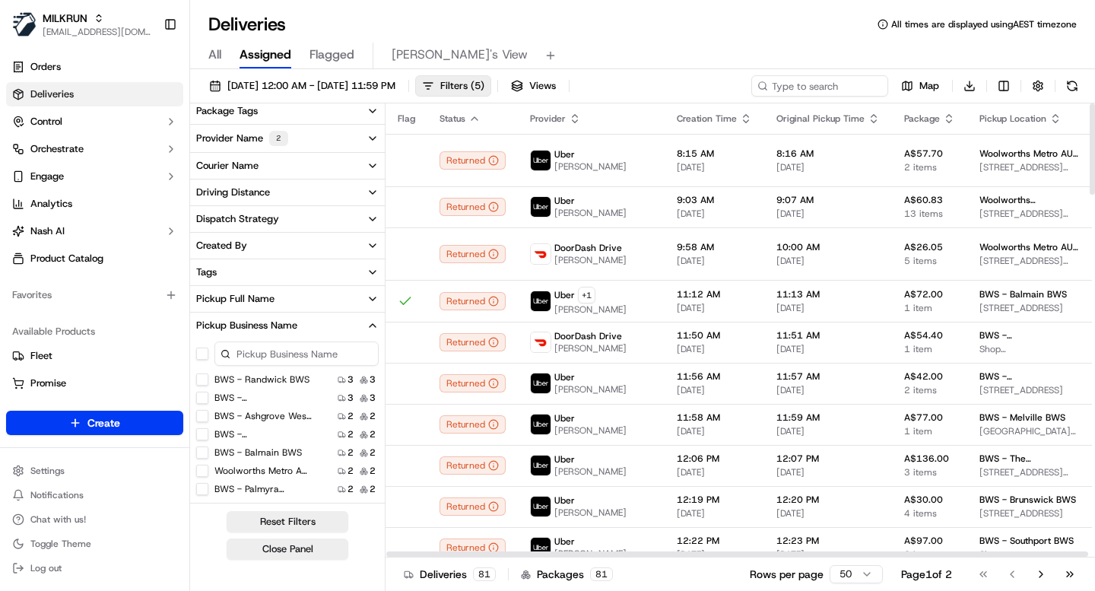
click at [259, 359] on input at bounding box center [296, 353] width 164 height 24
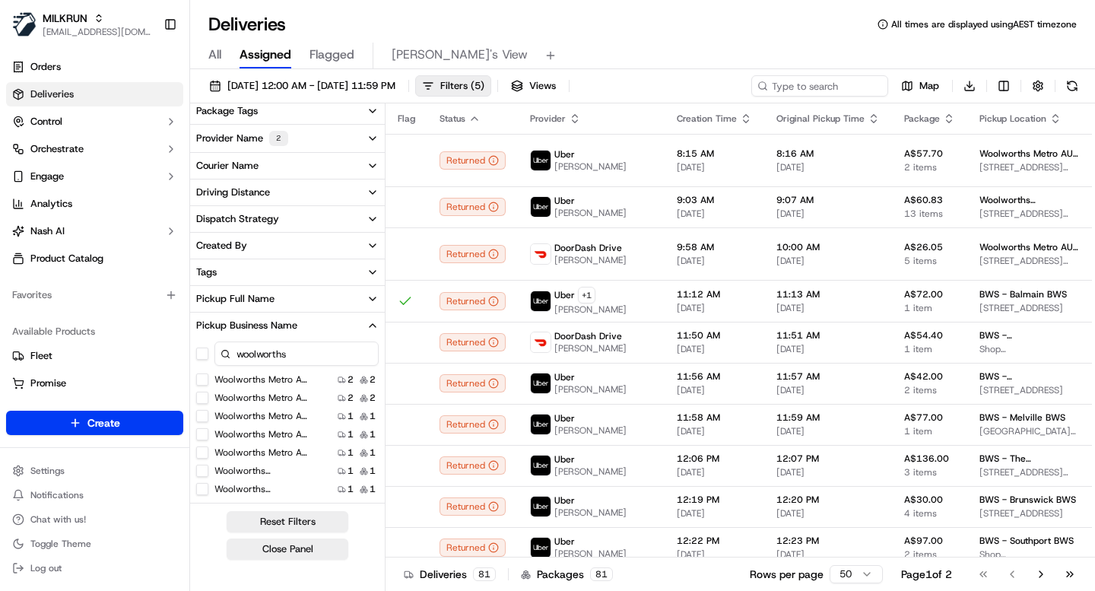
type input "woolworths"
click at [201, 357] on button "button" at bounding box center [202, 353] width 12 height 12
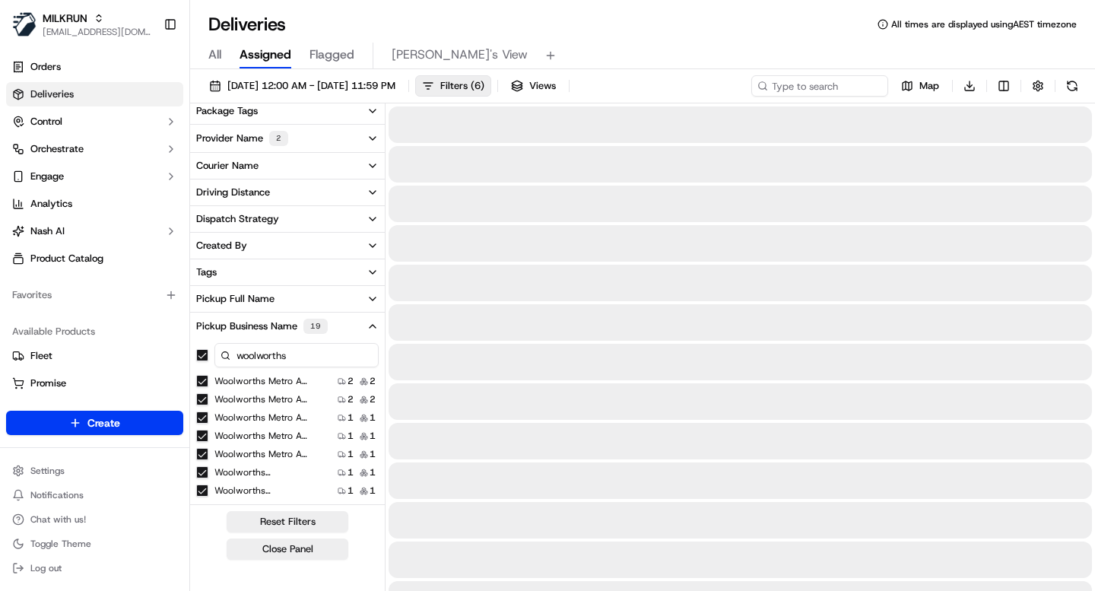
click at [340, 330] on button "Pickup Business Name 19" at bounding box center [287, 325] width 195 height 27
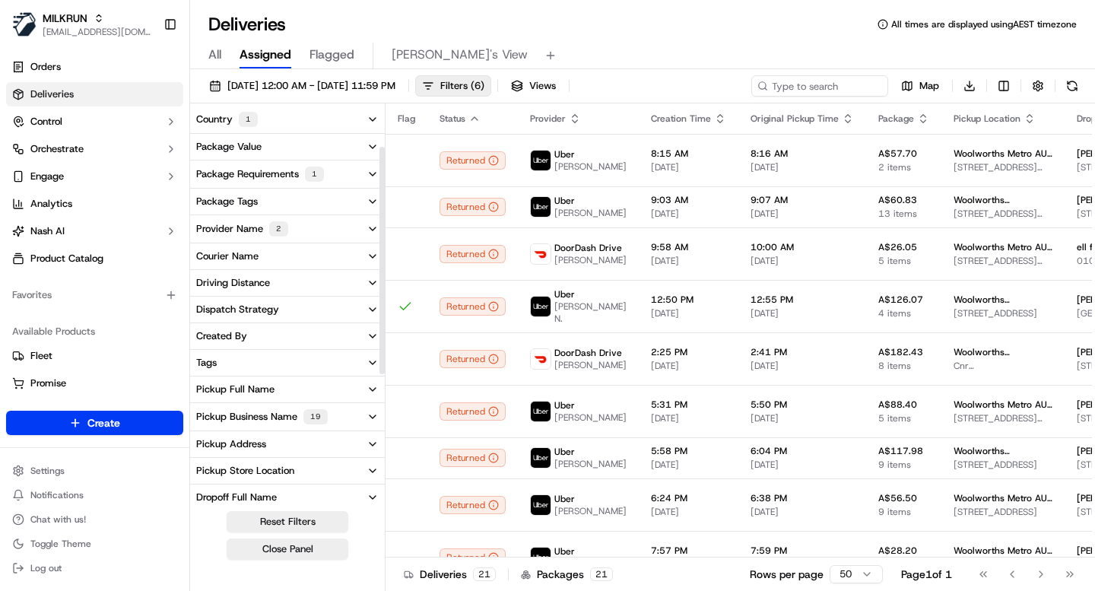
scroll to position [69, 0]
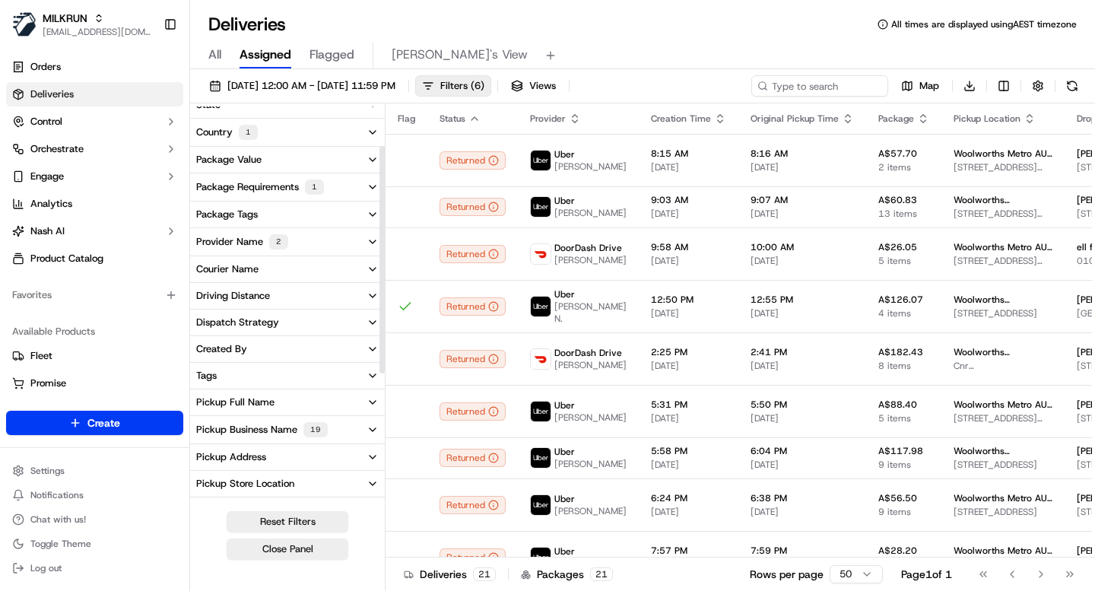
click at [333, 182] on button "Package Requirements 1" at bounding box center [287, 186] width 195 height 27
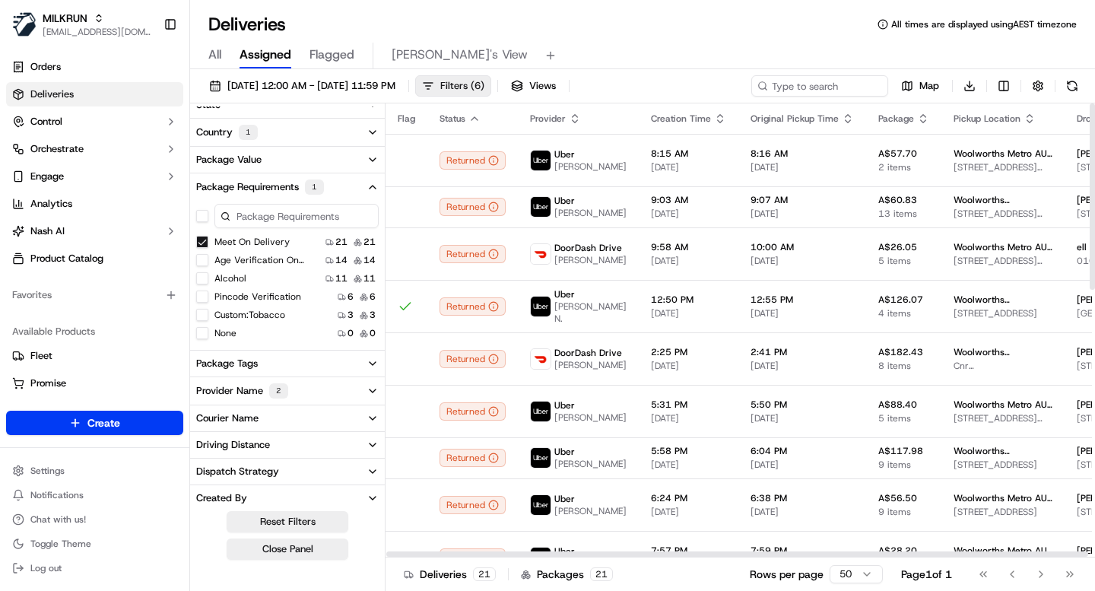
click at [484, 90] on span "Filters ( 6 )" at bounding box center [462, 86] width 44 height 14
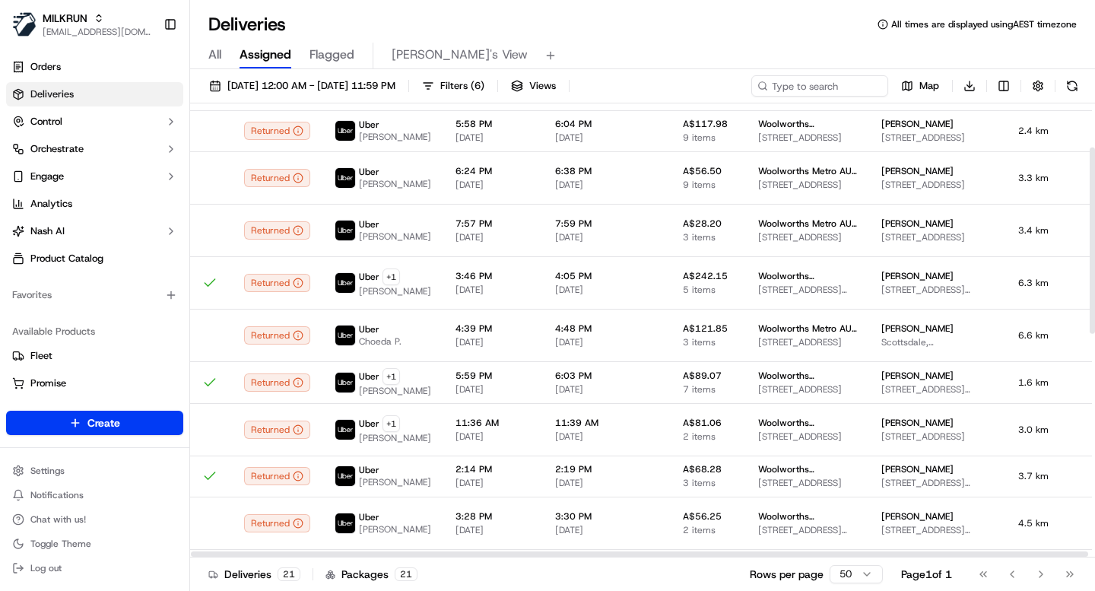
scroll to position [0, 0]
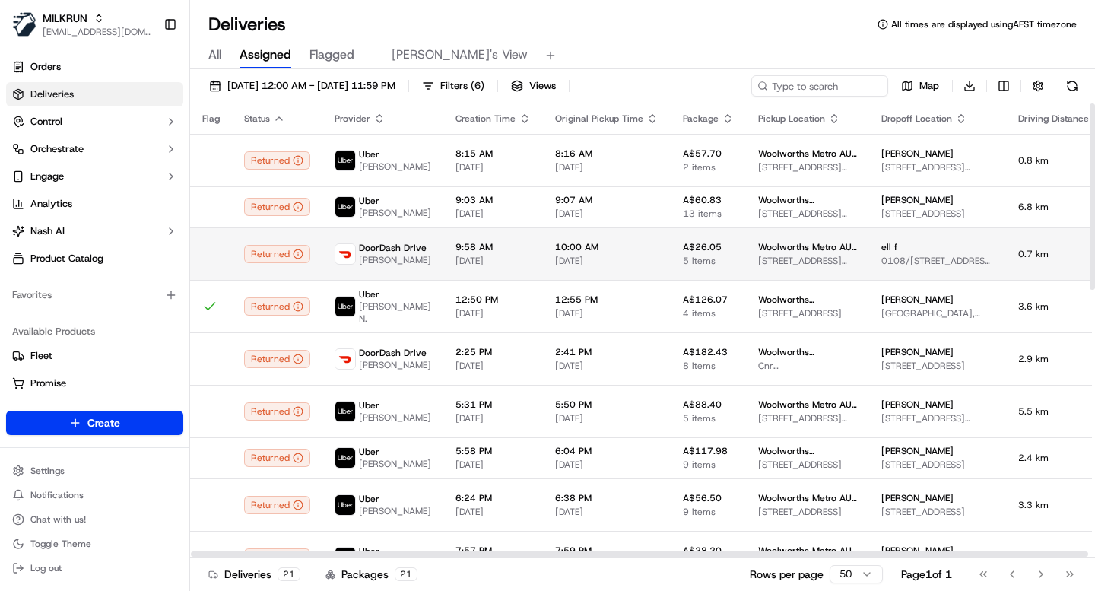
click at [455, 262] on span "[DATE]" at bounding box center [492, 261] width 75 height 12
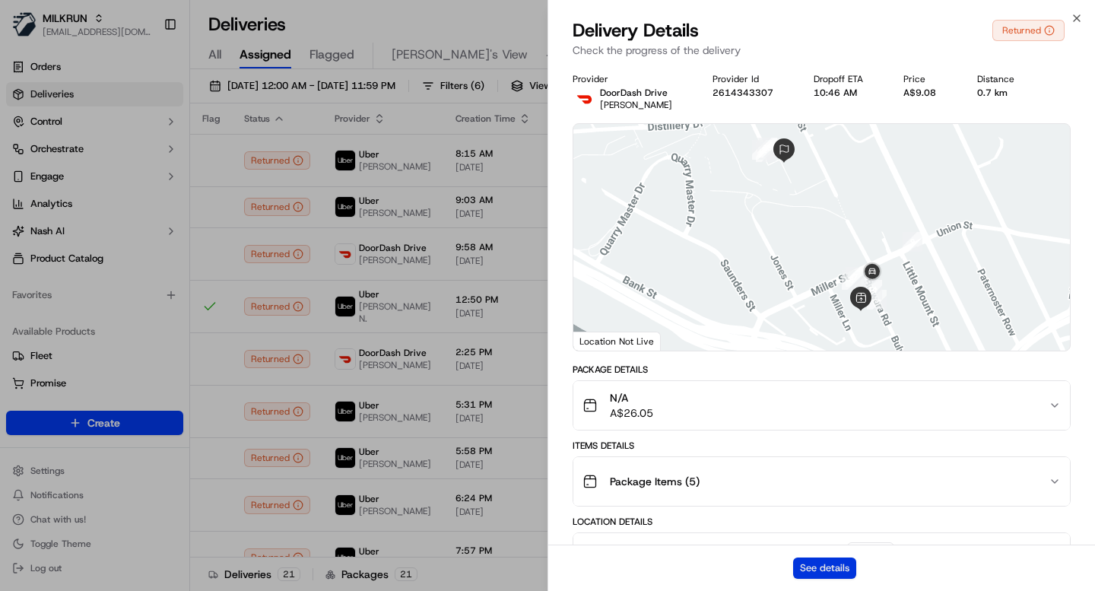
click at [826, 572] on button "See details" at bounding box center [824, 567] width 63 height 21
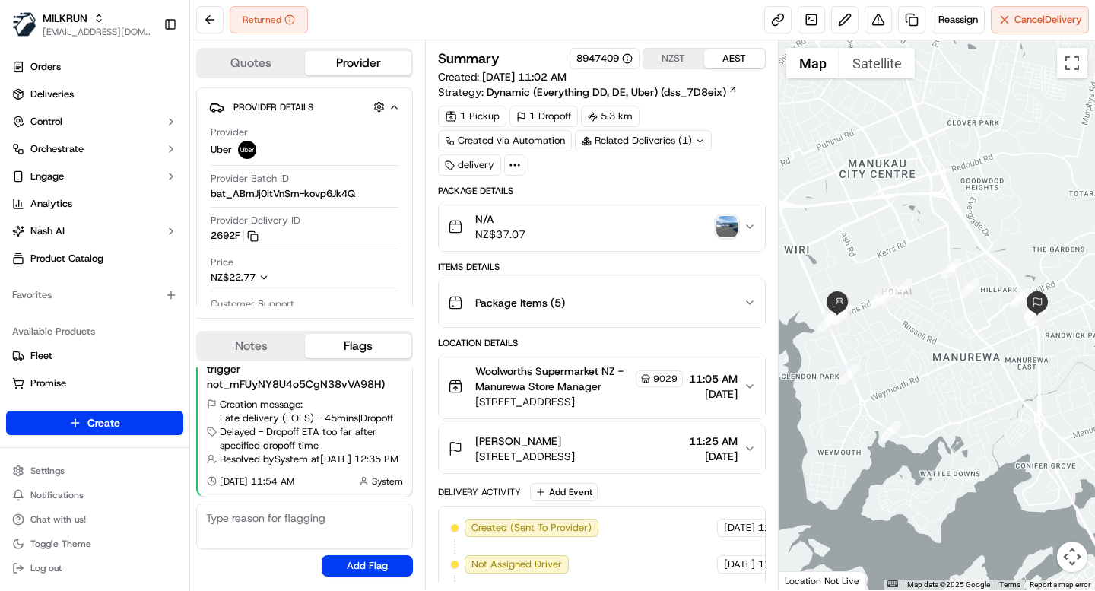
click at [600, 230] on div "N/A NZ$37.07" at bounding box center [595, 226] width 295 height 30
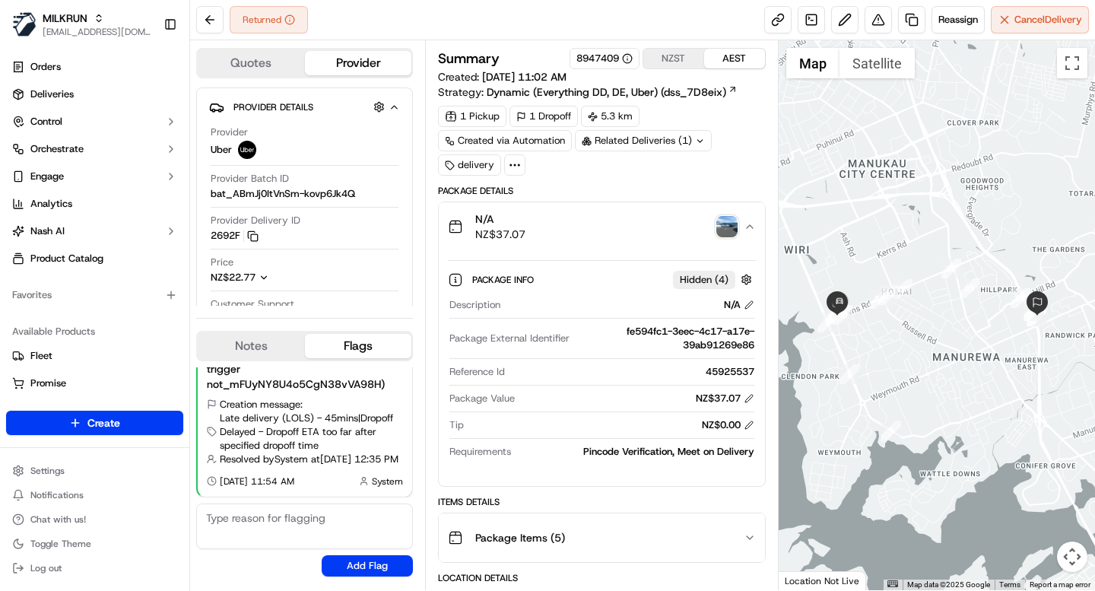
click at [511, 163] on icon at bounding box center [515, 165] width 14 height 14
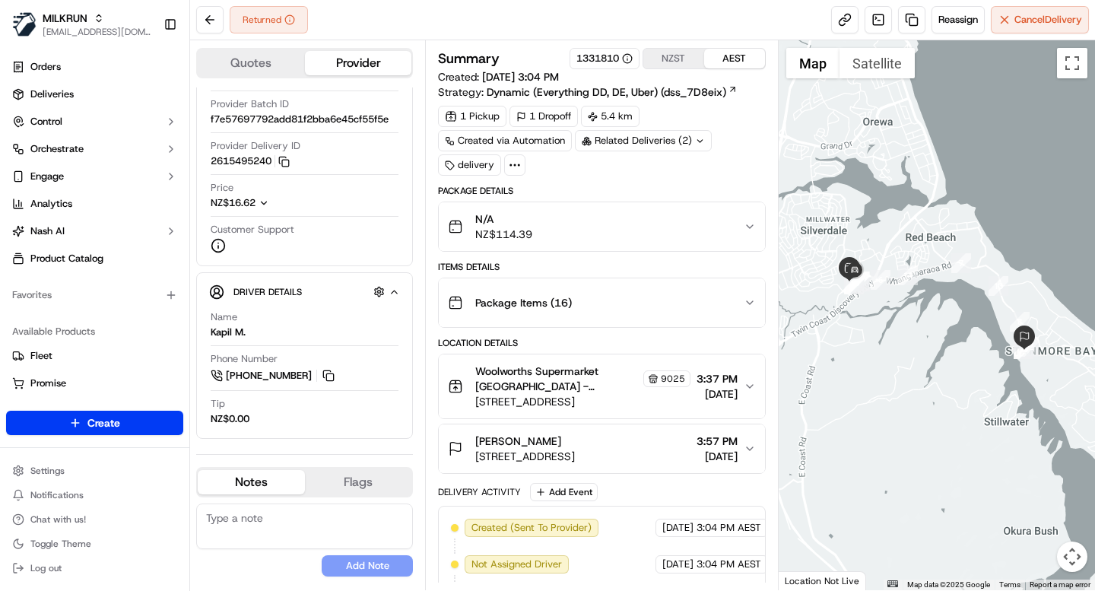
click at [517, 160] on icon at bounding box center [515, 165] width 14 height 14
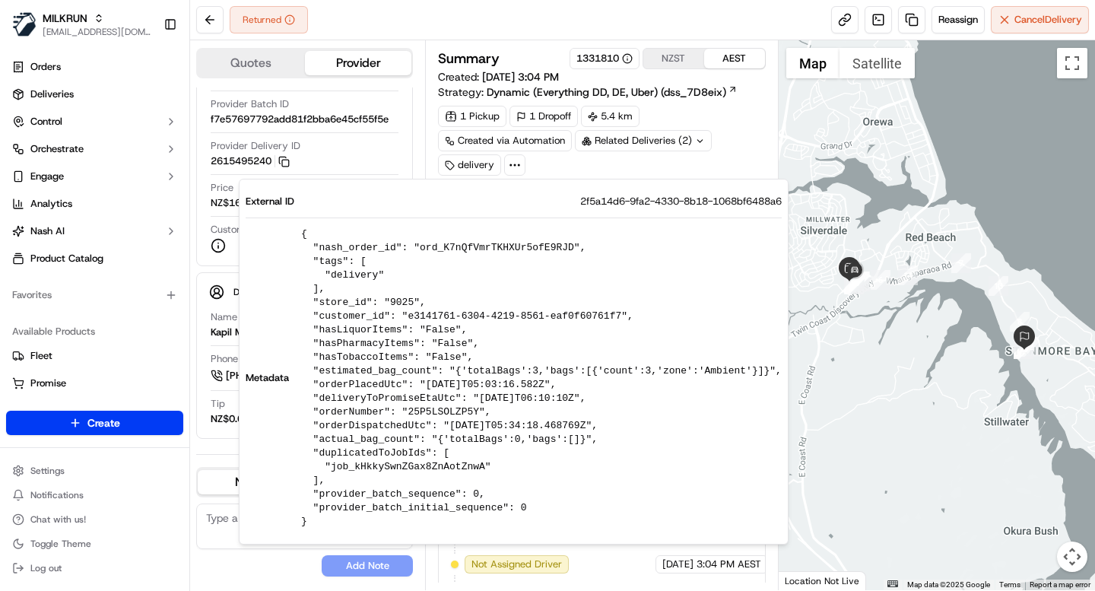
click at [474, 249] on pre "{ "nash_order_id": "ord_K7nQfVmrTKHXUr5ofE9RJD", "tags": [ "delivery" ], "store…" at bounding box center [541, 377] width 480 height 301
copy pre "ord_K7nQfVmrTKHXUr5ofE9RJD"
click at [609, 161] on div "1 Pickup 1 Dropoff 5.4 km Created via Automation Related Deliveries (2) delivery" at bounding box center [601, 141] width 327 height 70
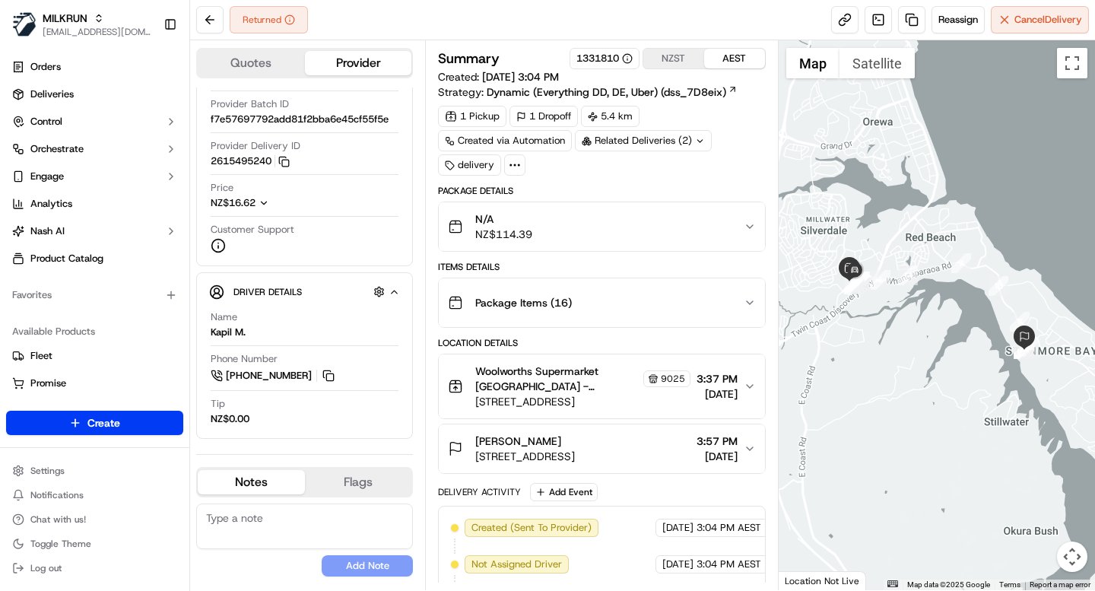
click at [517, 166] on icon at bounding box center [515, 165] width 14 height 14
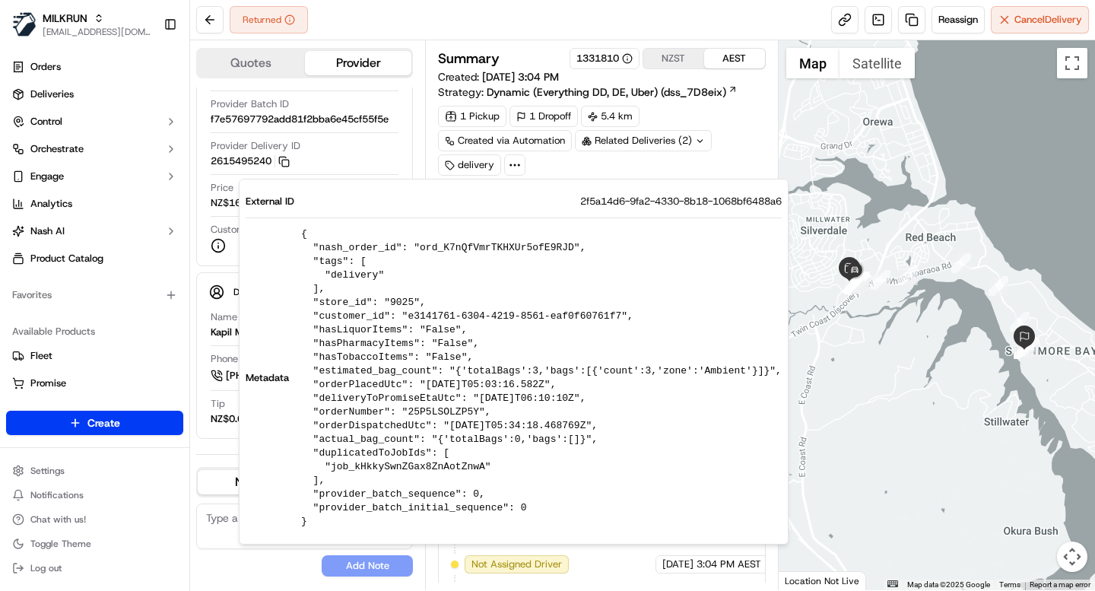
click at [622, 170] on div "1 Pickup 1 Dropoff 5.4 km Created via Automation Related Deliveries (2) delivery" at bounding box center [601, 141] width 327 height 70
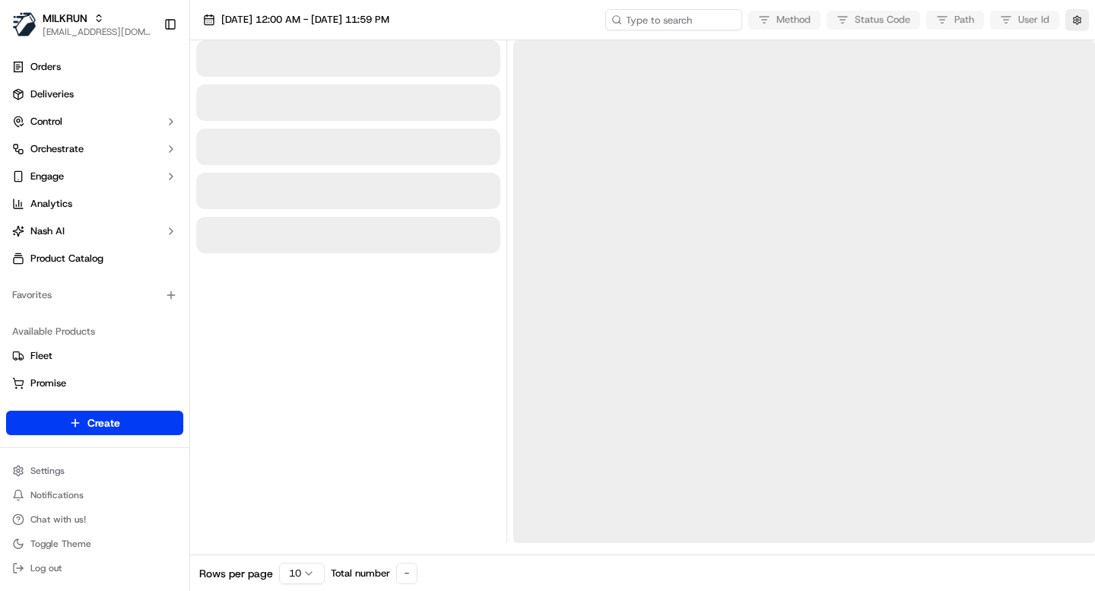
click at [518, 14] on div "16/09/2025 12:00 AM - 16/09/2025 11:59 PM Method Status Code Path User Id" at bounding box center [642, 20] width 905 height 40
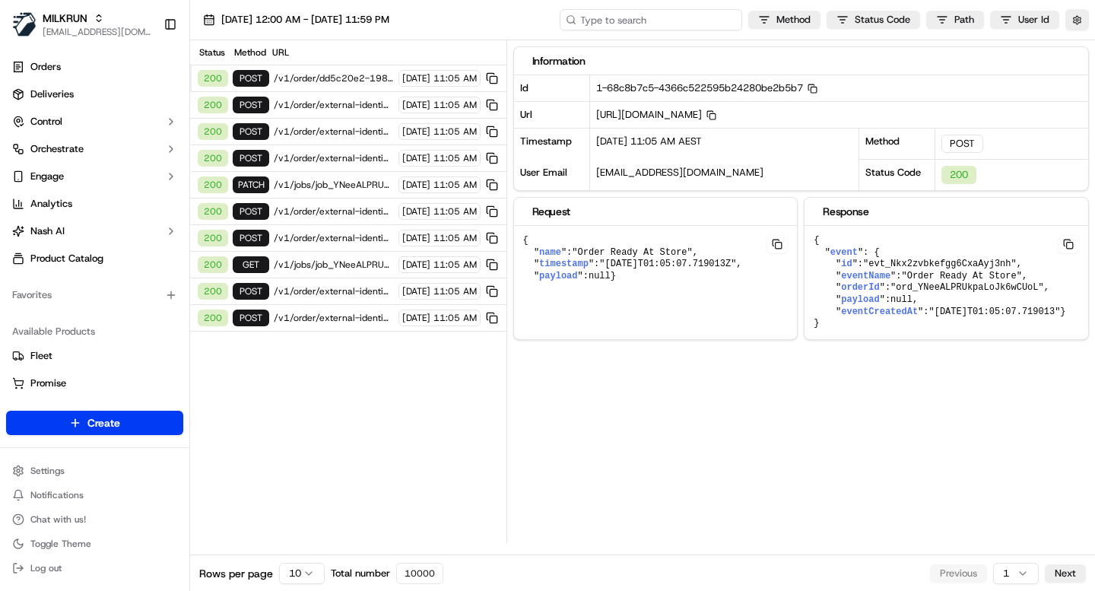
click at [660, 21] on input at bounding box center [651, 19] width 182 height 21
paste input "ord_K7nQfVmrTKHXUr5ofE9RJD"
type input "ord_K7nQfVmrTKHXUr5ofE9RJD"
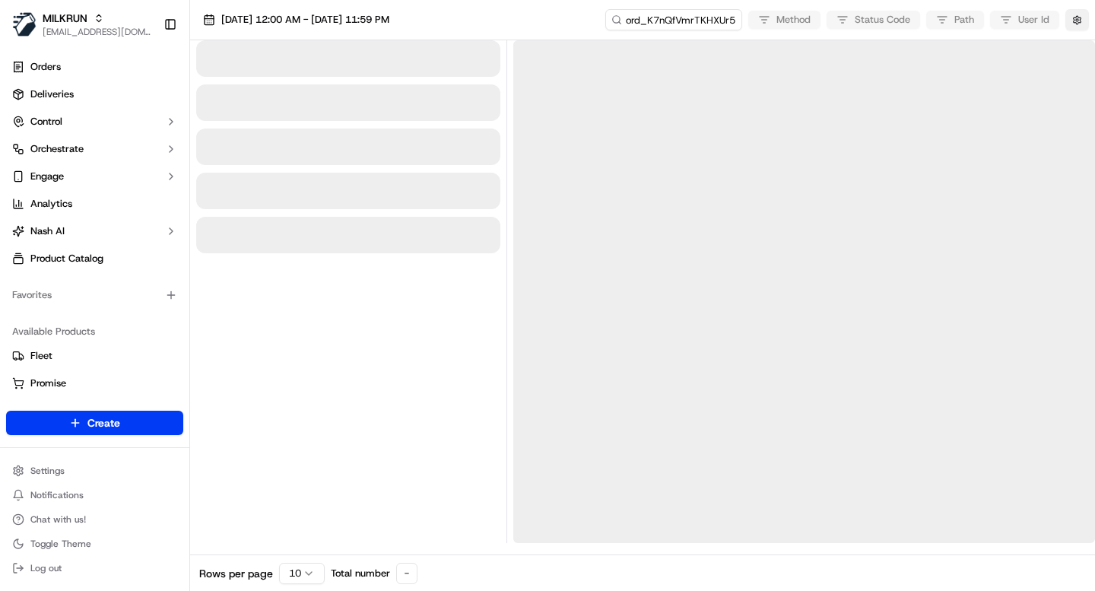
click at [1082, 18] on button "button" at bounding box center [1077, 19] width 24 height 21
click at [1083, 49] on button "Display Only Provider Logs" at bounding box center [1079, 47] width 12 height 12
click at [539, 19] on div "16/09/2025 12:00 AM - 16/09/2025 11:59 PM ord_K7nQfVmrTKHXUr5ofE9RJD Method Sta…" at bounding box center [642, 20] width 905 height 40
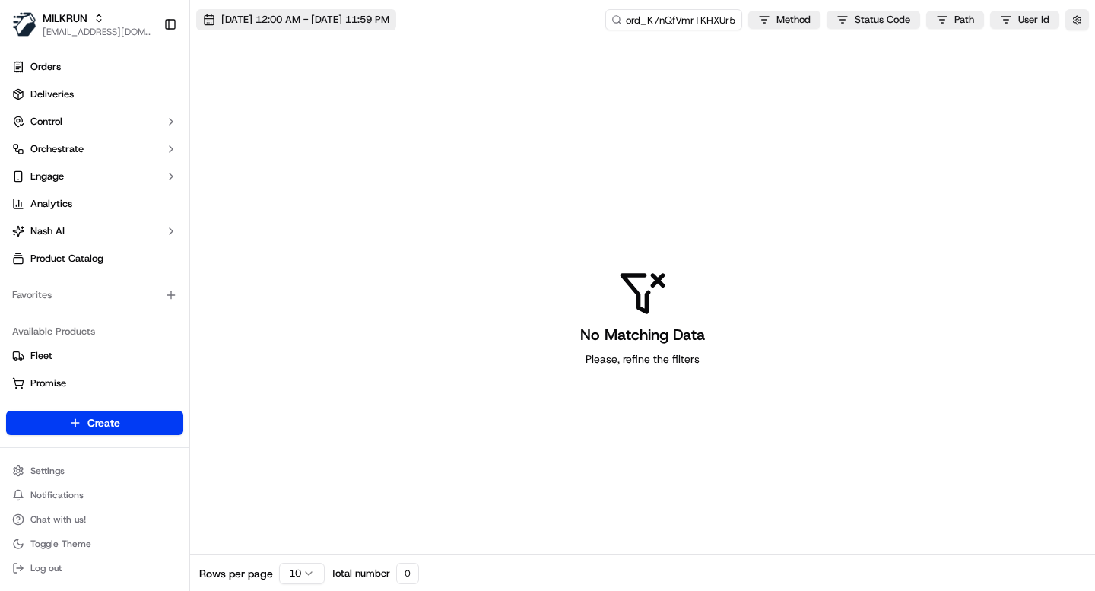
click at [389, 15] on span "16/09/2025 12:00 AM - 16/09/2025 11:59 PM" at bounding box center [305, 20] width 168 height 14
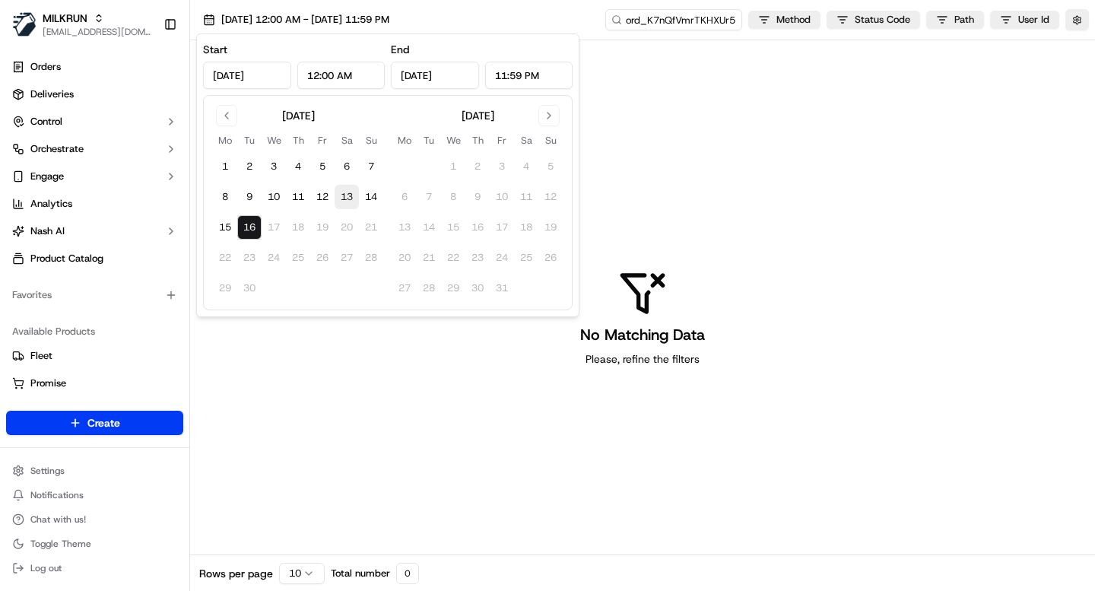
click at [344, 195] on button "13" at bounding box center [347, 197] width 24 height 24
type input "Sep 13, 2025"
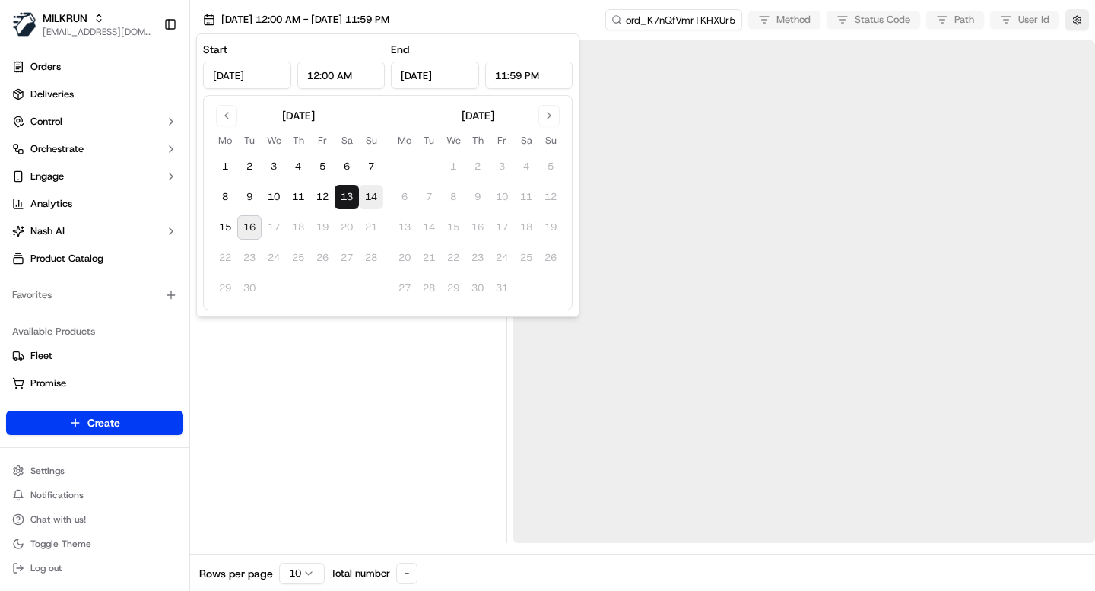
click at [376, 199] on button "14" at bounding box center [371, 197] width 24 height 24
type input "Sep 14, 2025"
click at [513, 25] on div "13/09/2025 12:00 AM - 14/09/2025 11:59 PM ord_K7nQfVmrTKHXUr5ofE9RJD Method Sta…" at bounding box center [642, 20] width 905 height 40
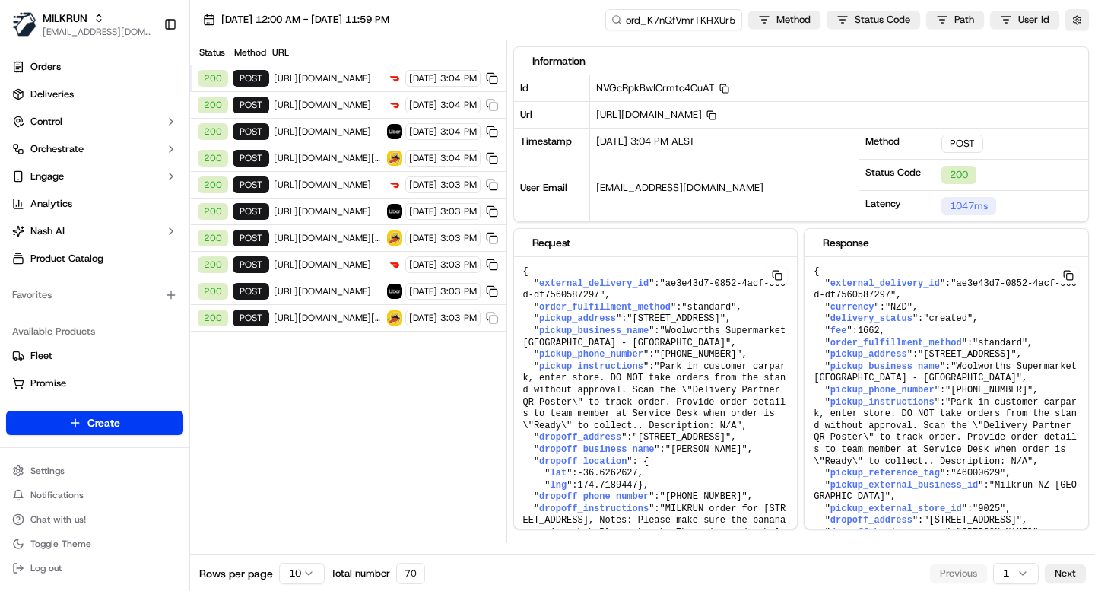
click at [342, 106] on span "https://openapi.doordash.com/drive/v2/quotes" at bounding box center [328, 105] width 109 height 12
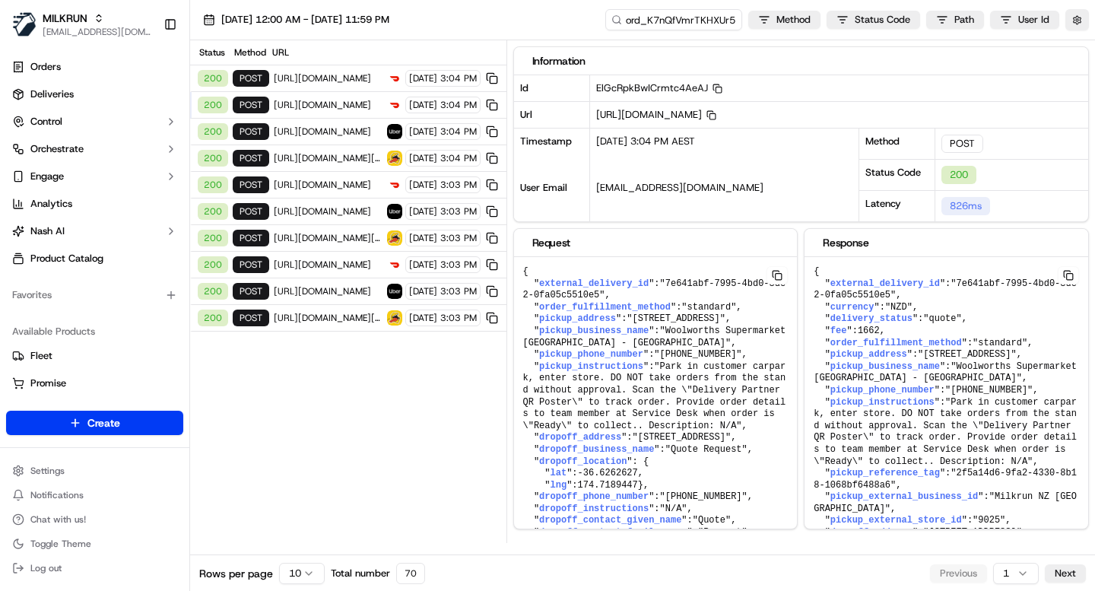
click at [357, 71] on div "200 POST https://openapi.doordash.com/drive/v2/deliveries 14/09/2025 3:04 PM" at bounding box center [348, 78] width 316 height 27
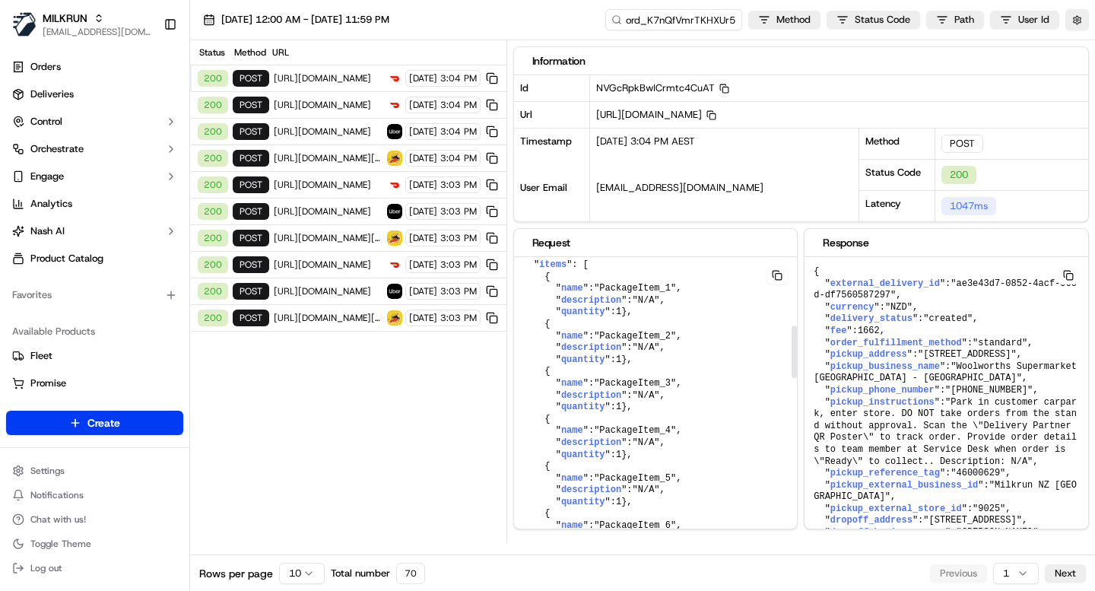
scroll to position [389, 0]
click at [430, 445] on div "Status Method URL 200 POST https://openapi.doordash.com/drive/v2/deliveries 14/…" at bounding box center [348, 291] width 316 height 503
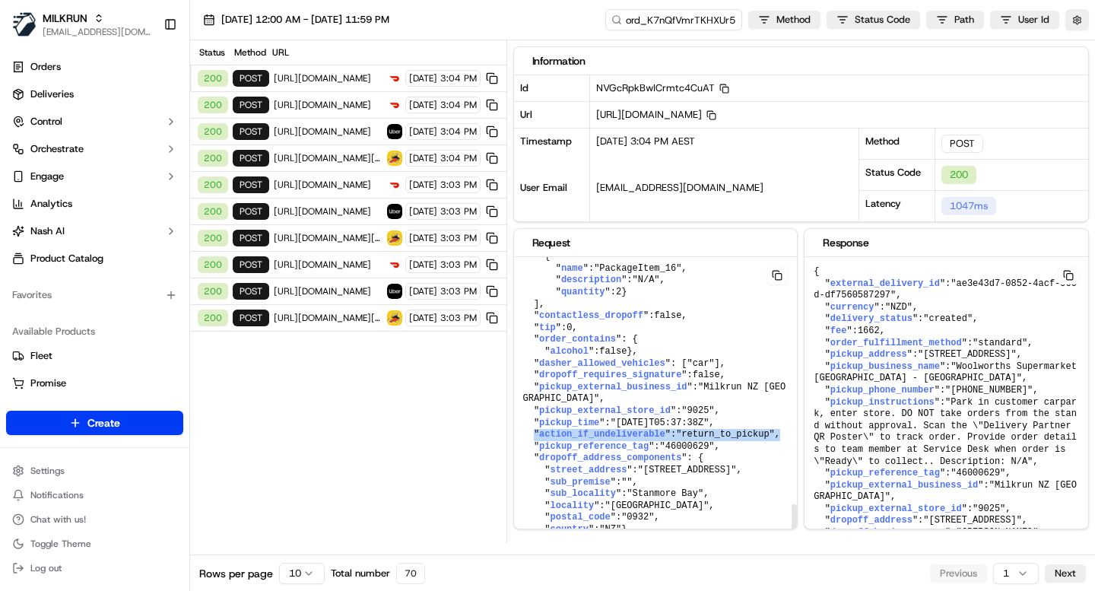
drag, startPoint x: 788, startPoint y: 420, endPoint x: 532, endPoint y: 424, distance: 255.5
copy pre "" action_if_undeliverable ": "return_to_pickup" ,"
click at [693, 21] on input "ord_K7nQfVmrTKHXUr5ofE9RJD" at bounding box center [651, 19] width 182 height 21
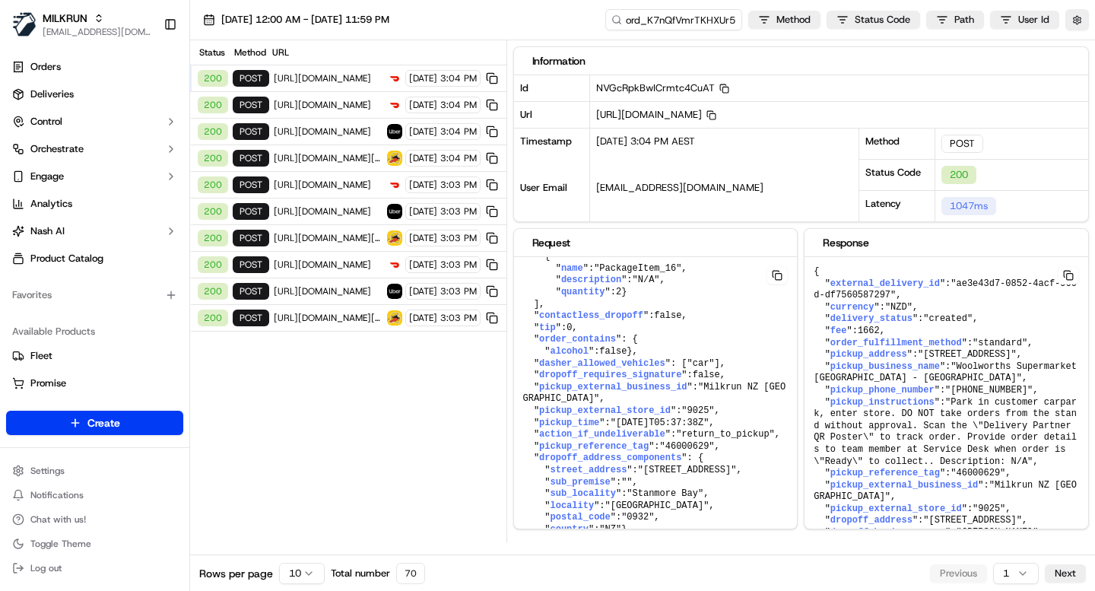
click at [336, 478] on div "Status Method URL 200 POST https://openapi.doordash.com/drive/v2/deliveries 14/…" at bounding box center [348, 291] width 316 height 503
click at [681, 17] on input "ord_K7nQfVmrTKHXUr5ofE9RJD" at bounding box center [651, 19] width 182 height 21
paste input "EPhN8R5WjQSvptZotLphZt"
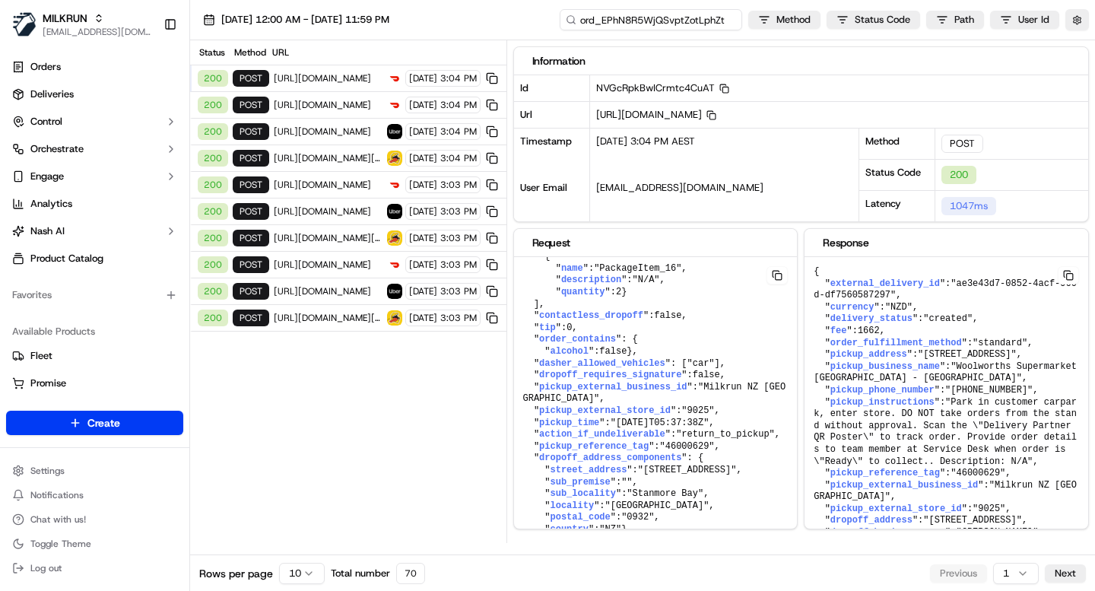
type input "ord_EPhN8R5WjQSvptZotLphZt"
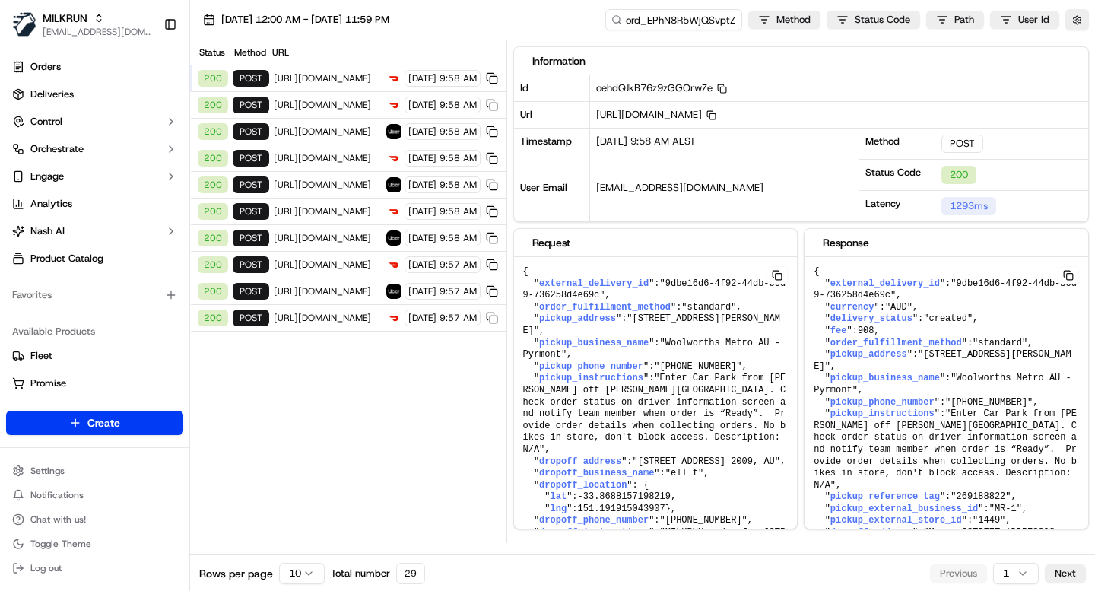
click at [305, 132] on span "https://api.uber.com/v1/customers/2953a8fd-2cfc-4f6b-872a-1815d68ba353/delivery…" at bounding box center [328, 131] width 108 height 12
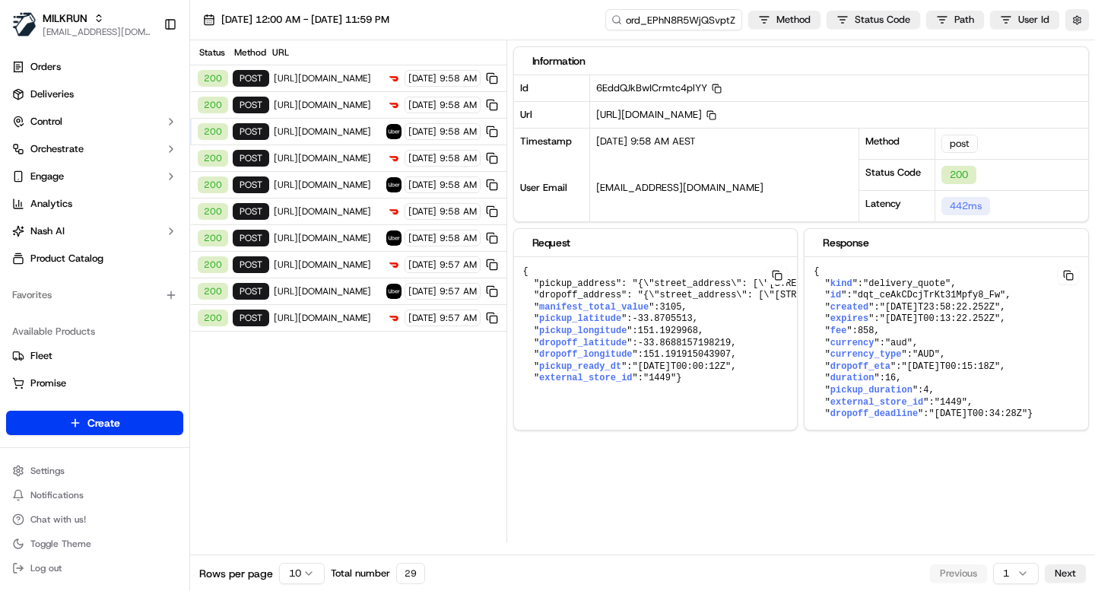
click at [330, 107] on span "https://openapi.doordash.com/drive/v2/quotes" at bounding box center [328, 105] width 108 height 12
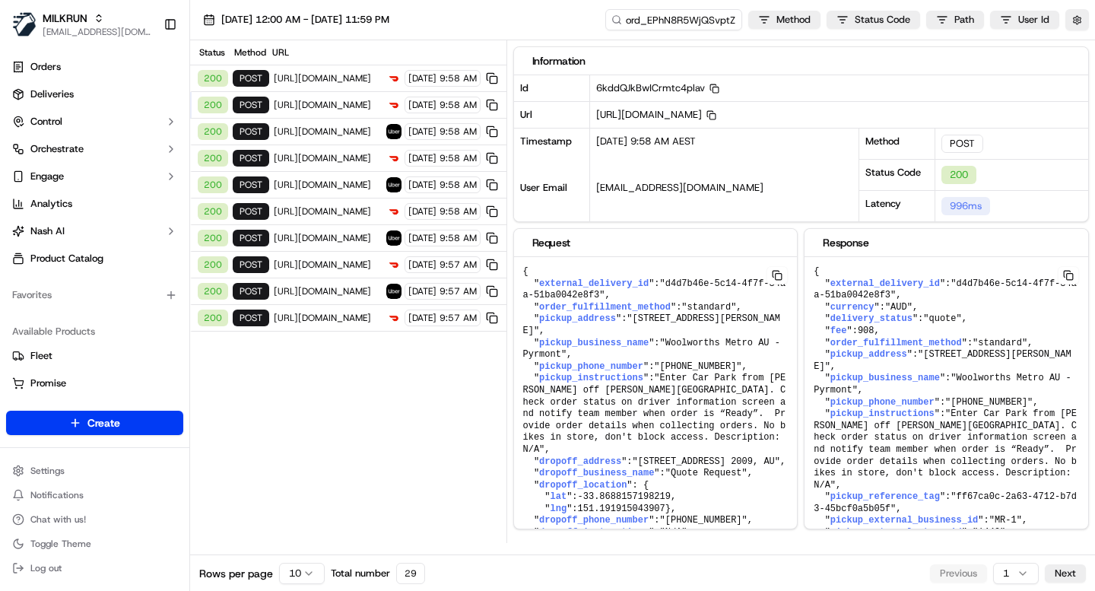
click at [340, 76] on span "https://openapi.doordash.com/drive/v2/deliveries" at bounding box center [328, 78] width 108 height 12
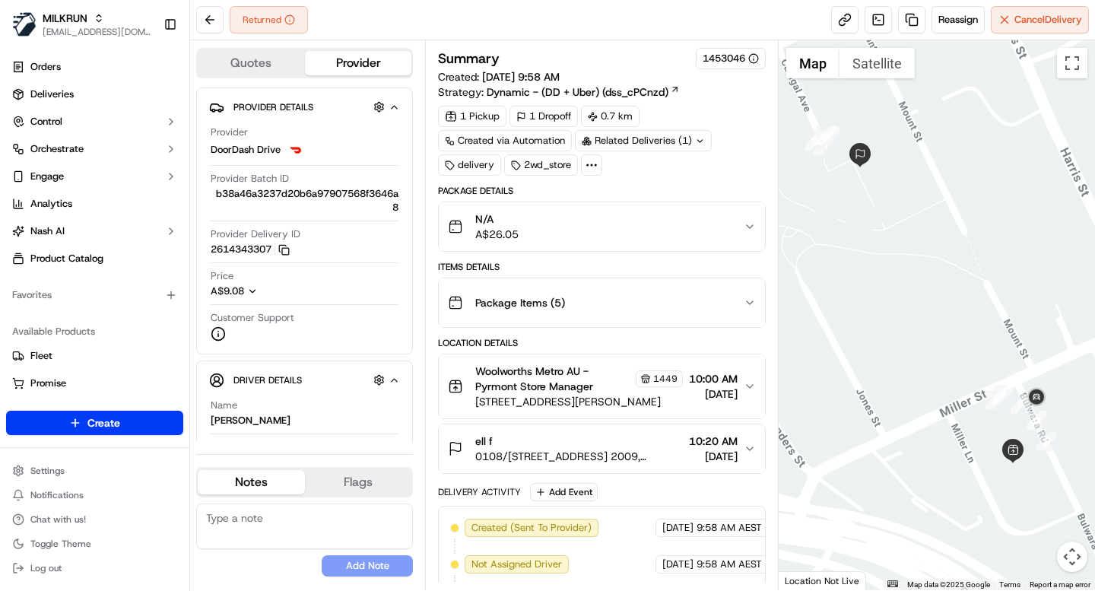
click at [593, 162] on icon at bounding box center [592, 165] width 14 height 14
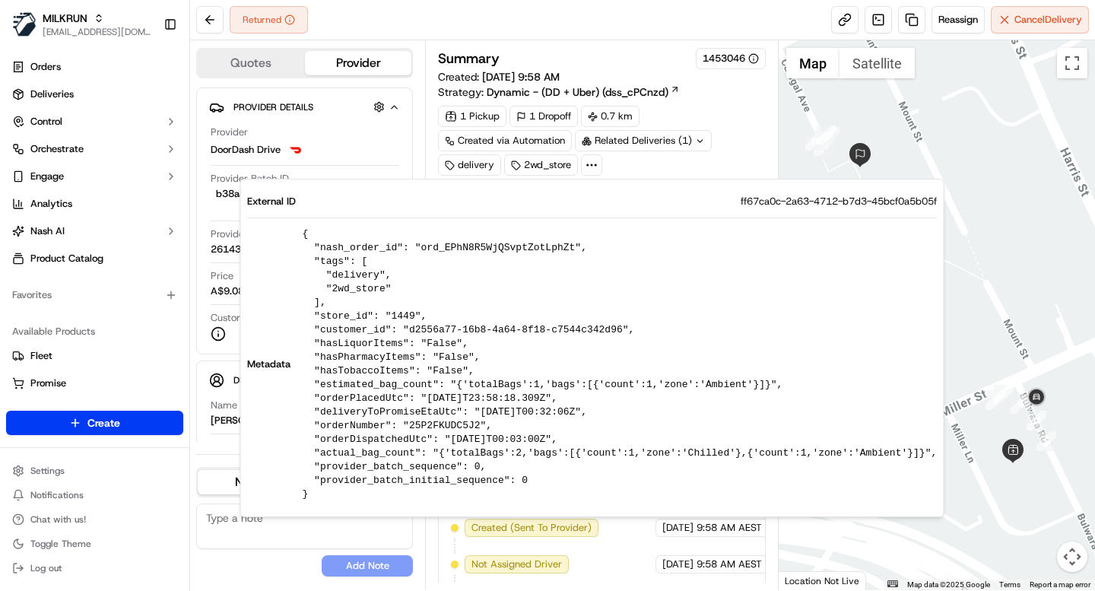
click at [593, 162] on icon at bounding box center [592, 165] width 14 height 14
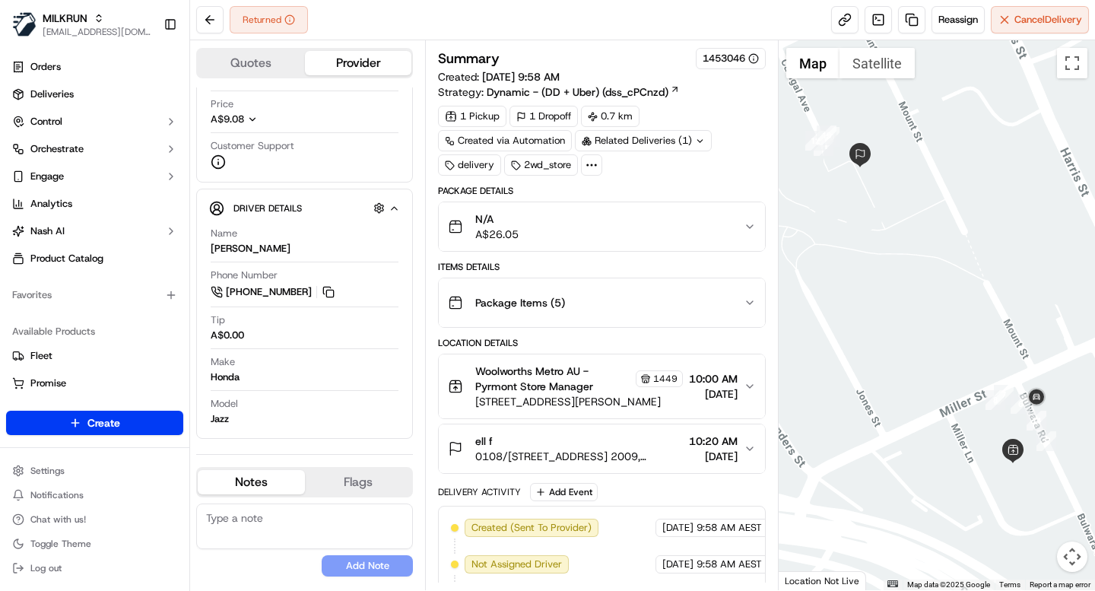
click at [597, 164] on circle at bounding box center [596, 165] width 2 height 2
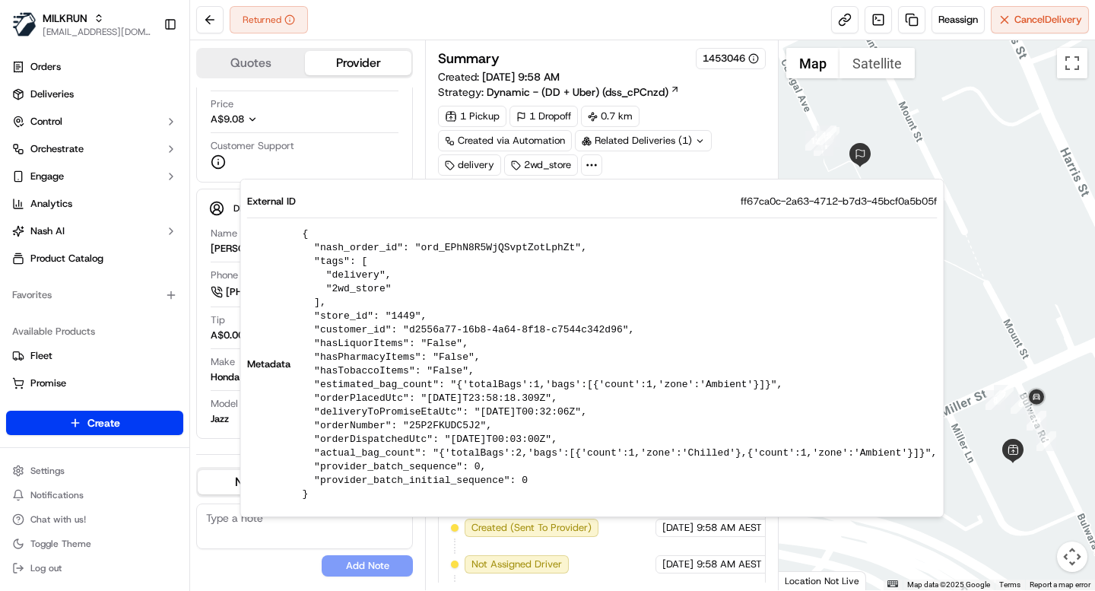
click at [482, 248] on pre "{ "nash_order_id": "ord_EPhN8R5WjQSvptZotLphZt", "tags": [ "delivery", "2wd_sto…" at bounding box center [620, 364] width 635 height 274
copy pre "ord_EPhN8R5WjQSvptZotLphZt"
click at [524, 252] on pre "{ "nash_order_id": "ord_EPhN8R5WjQSvptZotLphZt", "tags": [ "delivery", "2wd_sto…" at bounding box center [620, 364] width 635 height 274
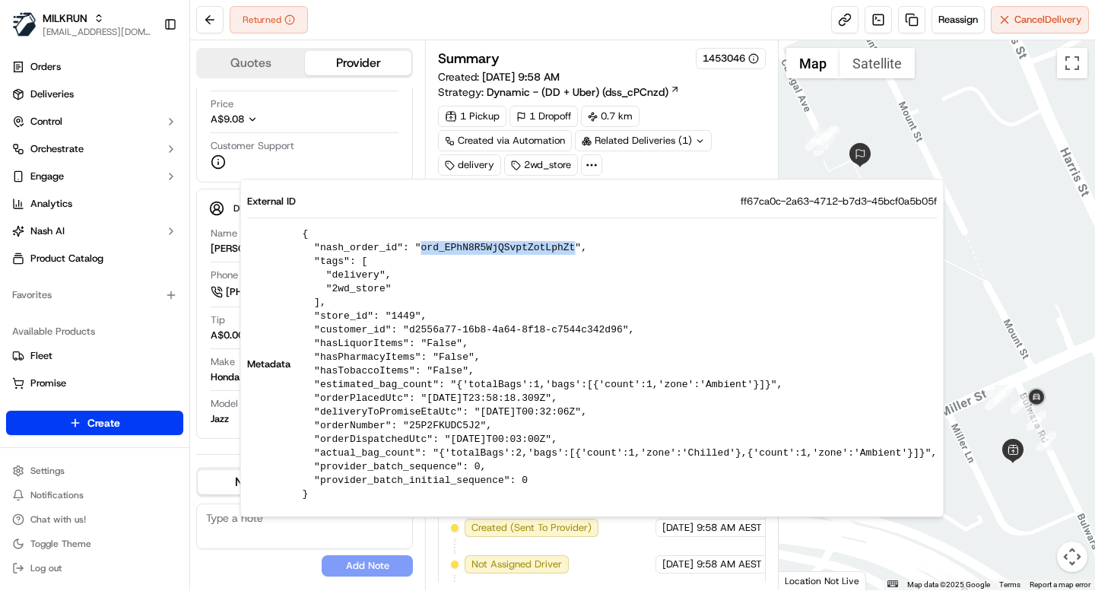
click at [524, 252] on pre "{ "nash_order_id": "ord_EPhN8R5WjQSvptZotLphZt", "tags": [ "delivery", "2wd_sto…" at bounding box center [620, 364] width 635 height 274
copy pre "ord_EPhN8R5WjQSvptZotLphZt"
